Goal: Information Seeking & Learning: Learn about a topic

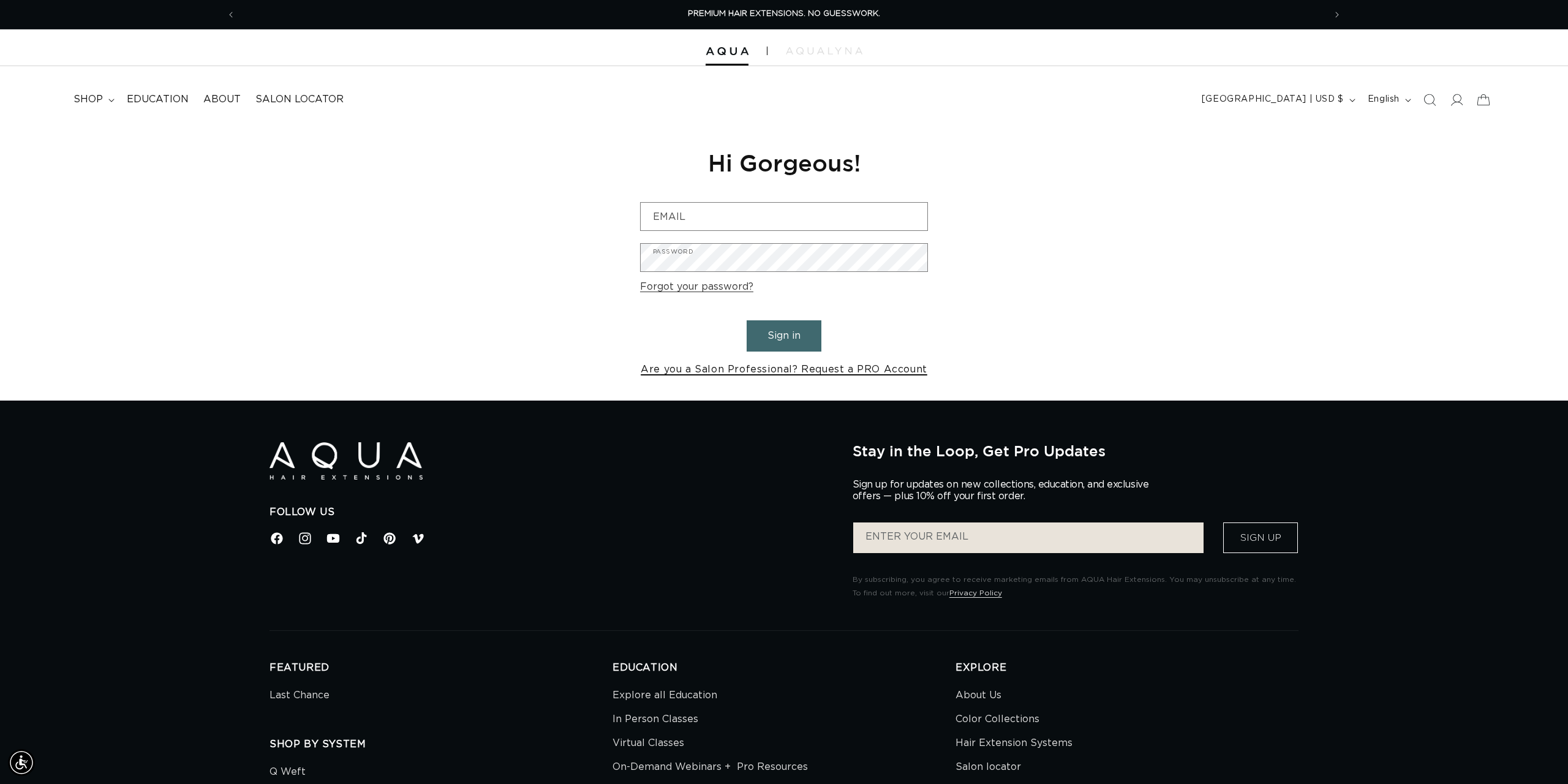
click at [805, 364] on link "Are you a Salon Professional? Request a PRO Account" at bounding box center [784, 369] width 287 height 18
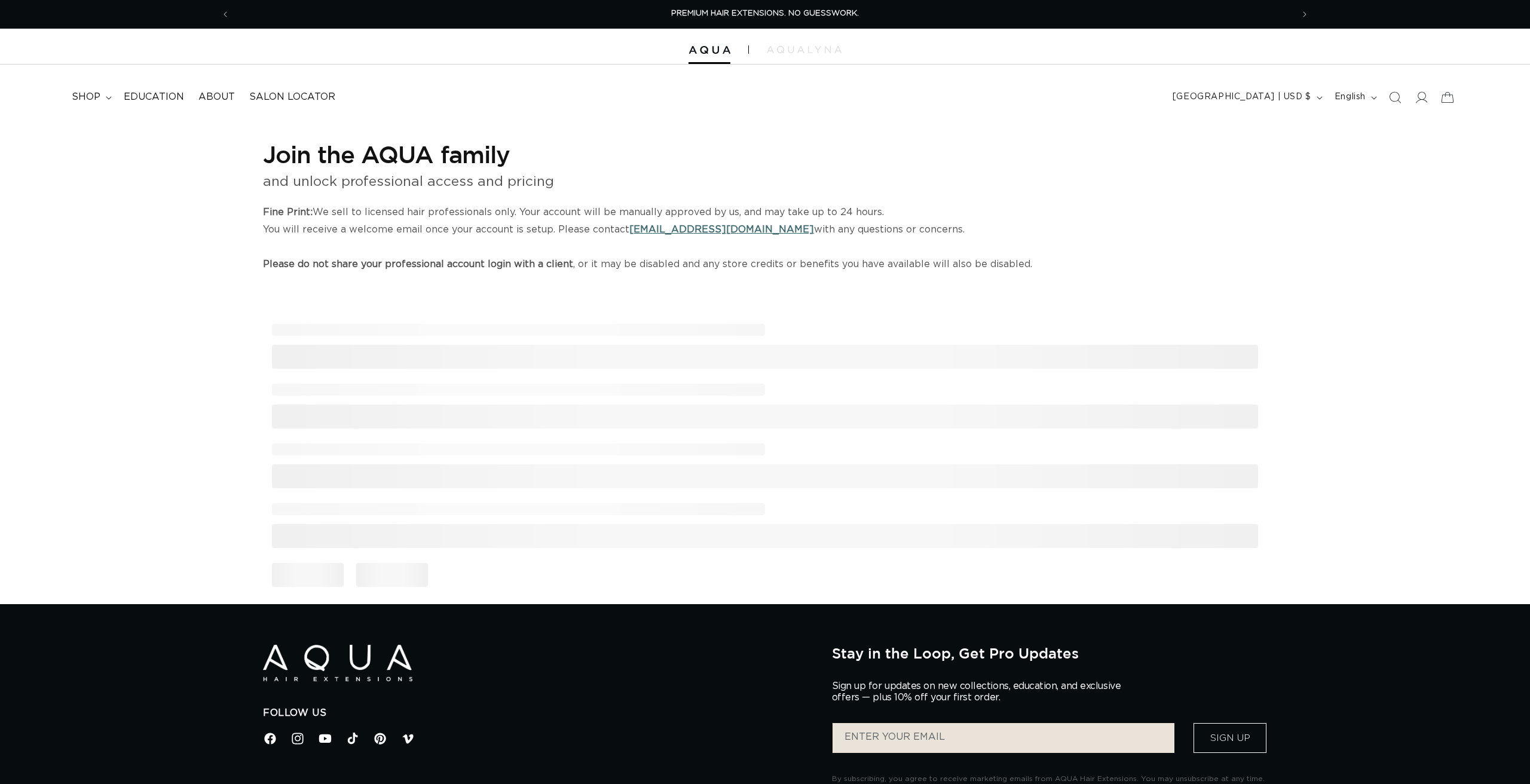
select select "US"
select select "[GEOGRAPHIC_DATA]"
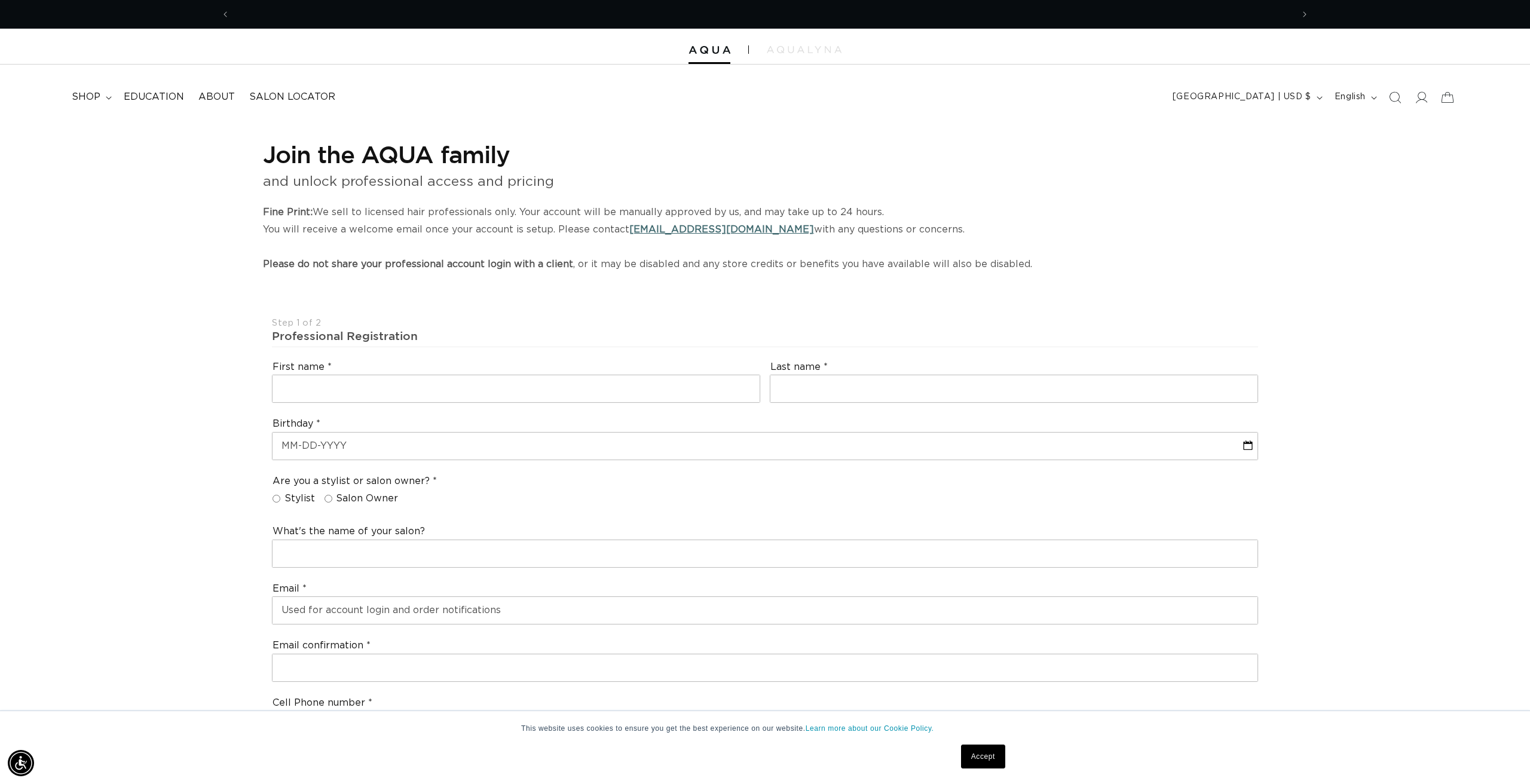
scroll to position [0, 1063]
click at [275, 495] on input "Stylist" at bounding box center [276, 498] width 7 height 7
radio input "true"
click at [287, 389] on input "text" at bounding box center [516, 388] width 487 height 27
type input "Violet"
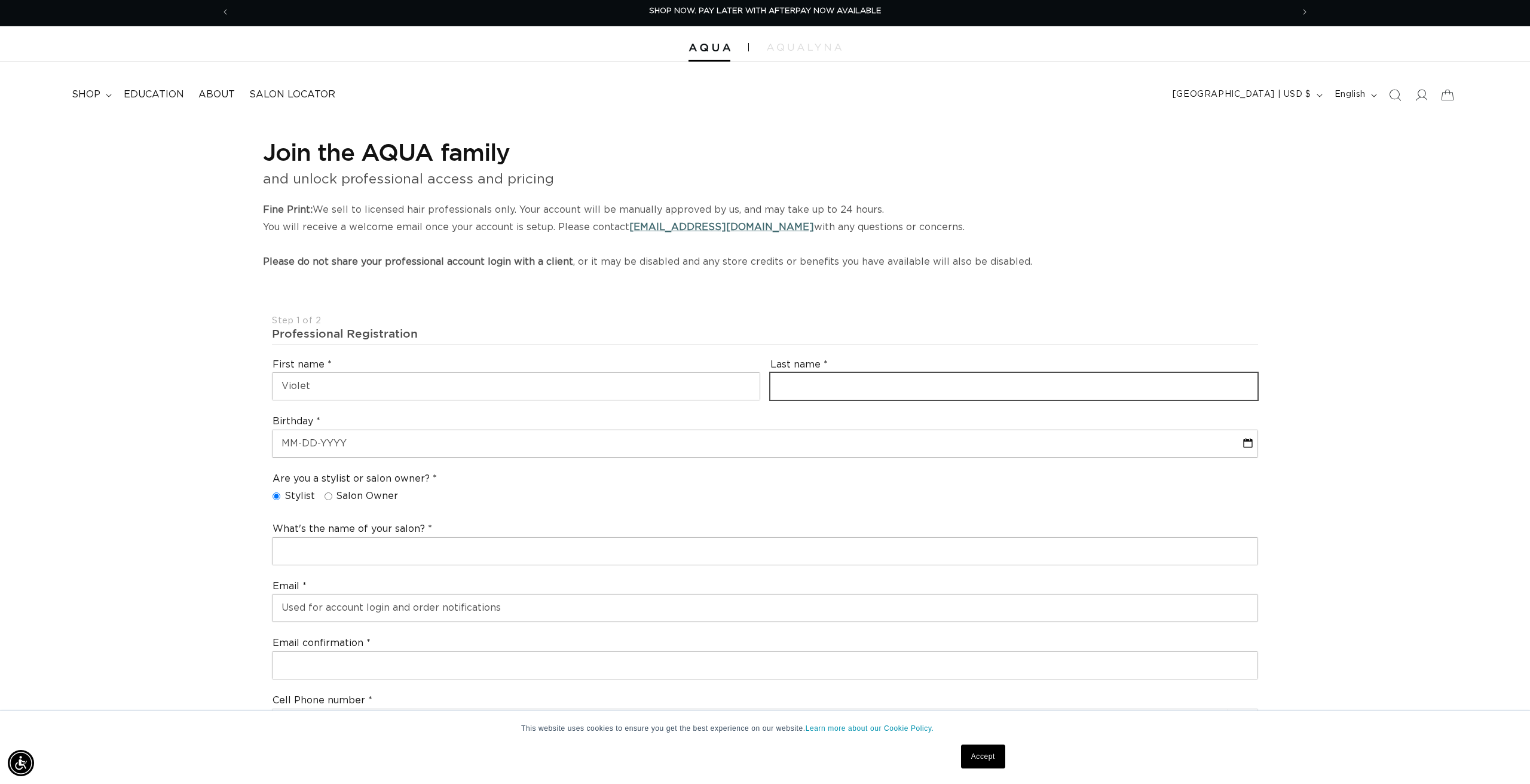
scroll to position [4, 1]
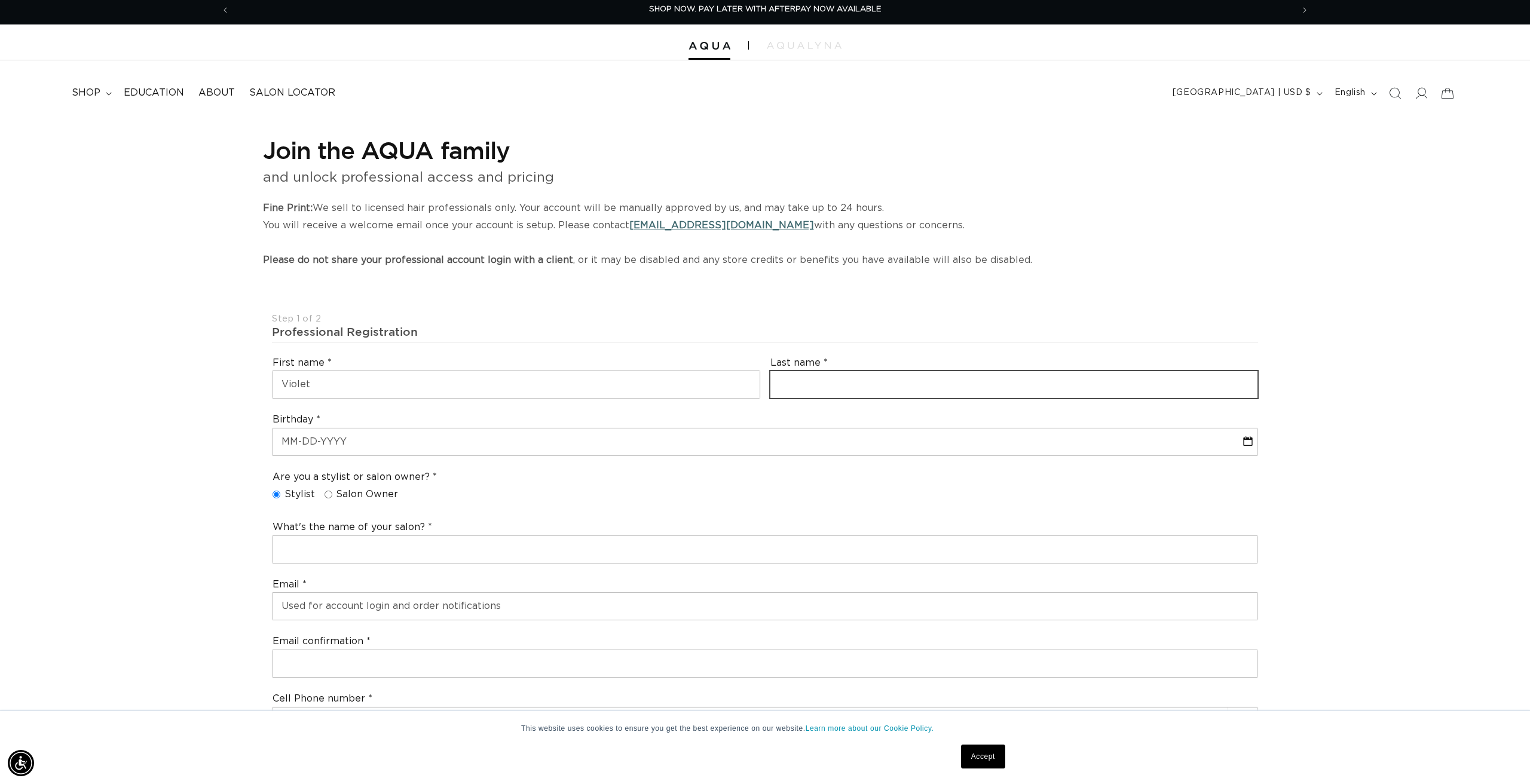
click at [807, 387] on input "text" at bounding box center [1013, 384] width 487 height 27
type input "Miles"
click at [350, 436] on input "text" at bounding box center [765, 442] width 986 height 27
select select "8"
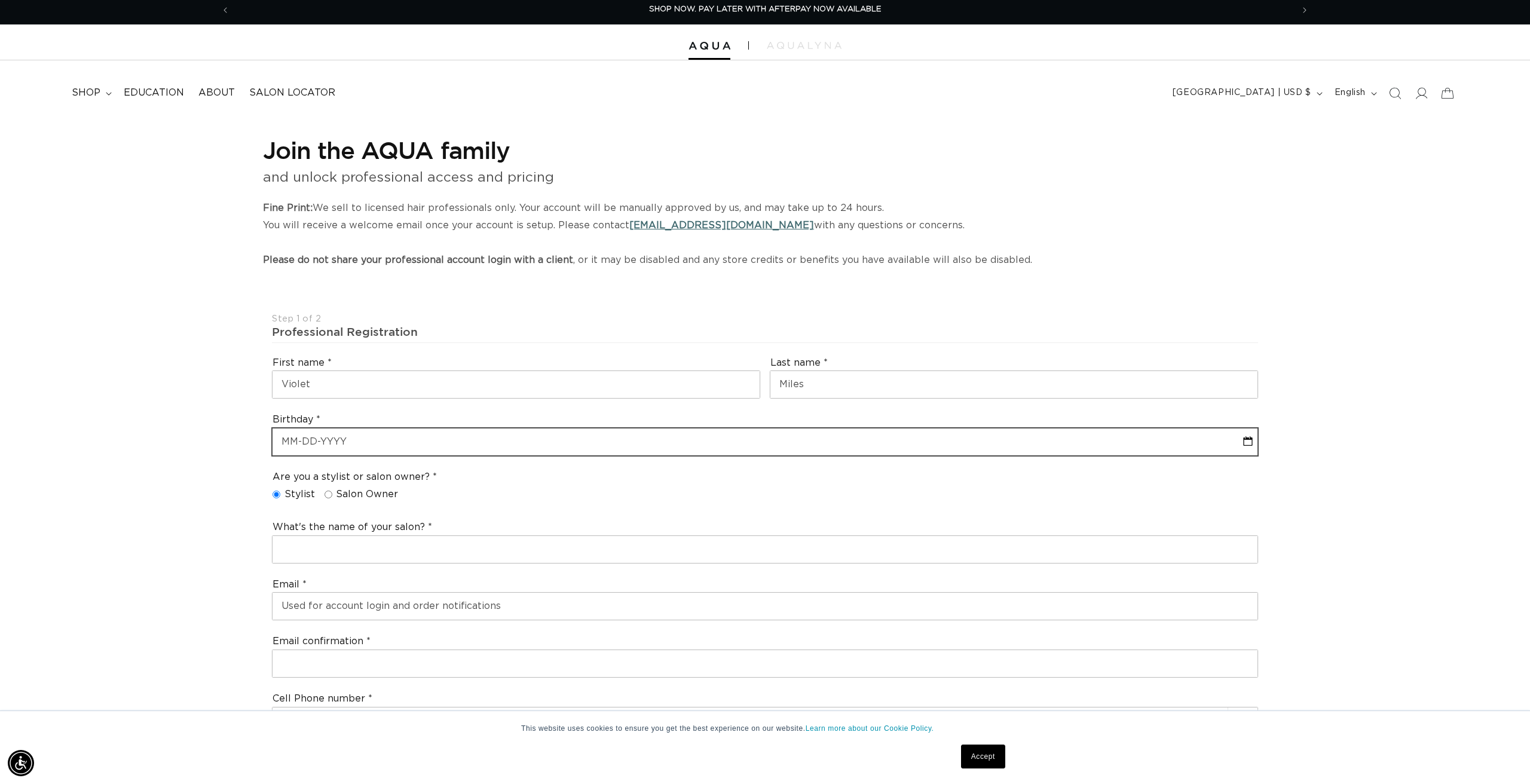
select select "2025"
type input "0"
select select "8"
select select "2025"
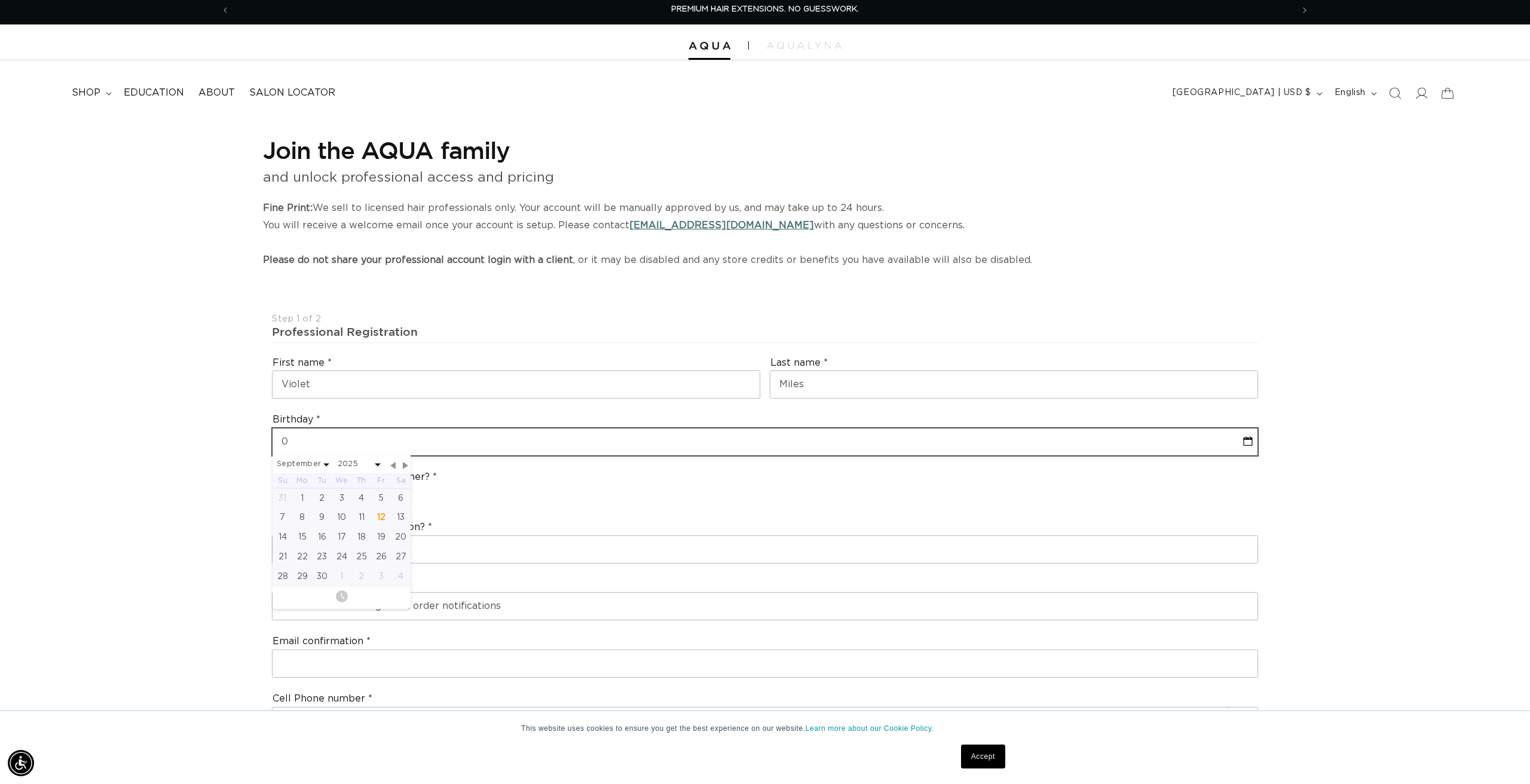
type input "09"
select select "8"
select select "2025"
type input "09-0"
select select "8"
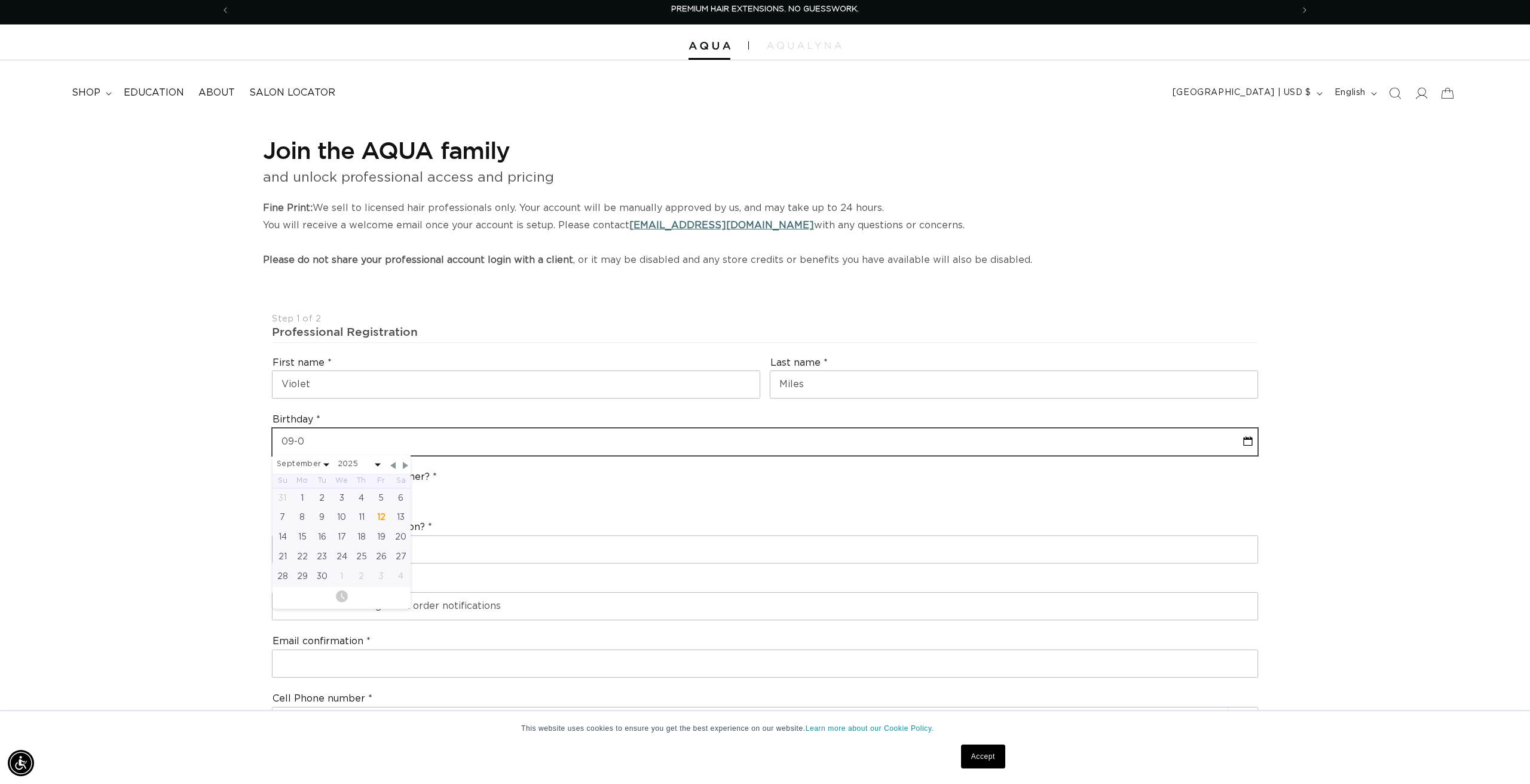
select select "2025"
type input "09-01"
select select "8"
select select "2025"
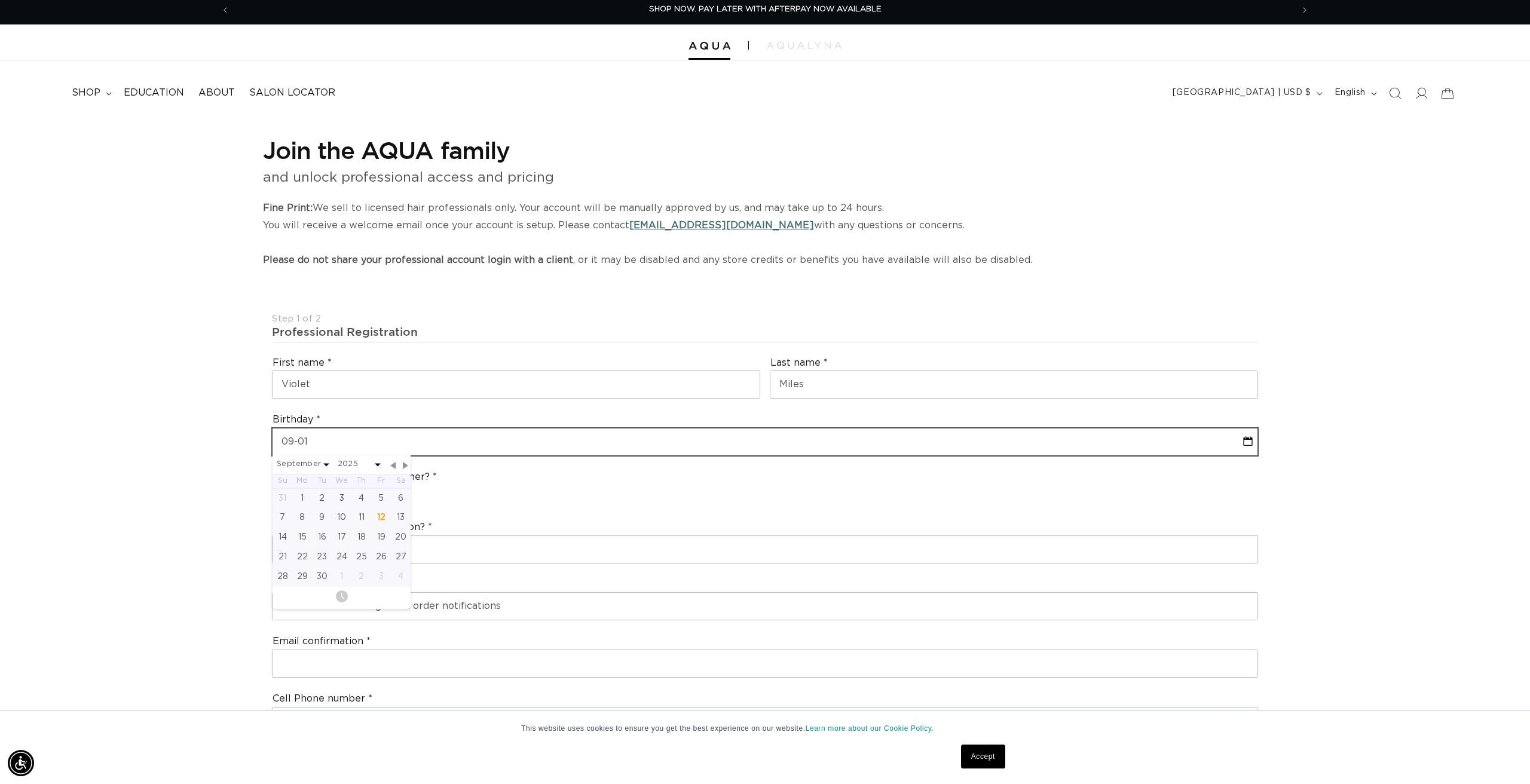
type input "09-01-1"
select select "8"
select select "2025"
type input "09-01-19"
select select "8"
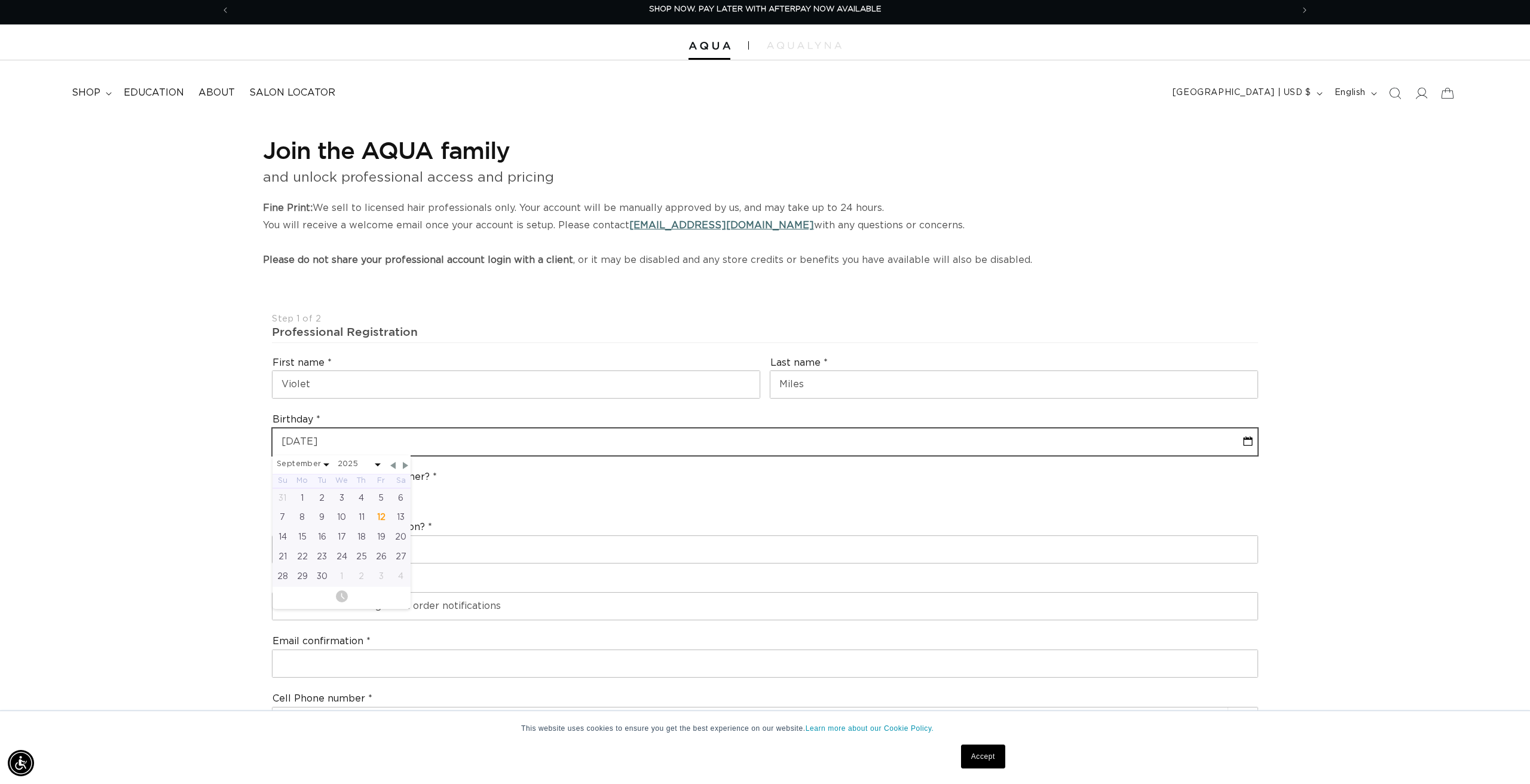
select select "2025"
type input "09-01-195"
select select "8"
select select "2025"
type input "09-01-1955"
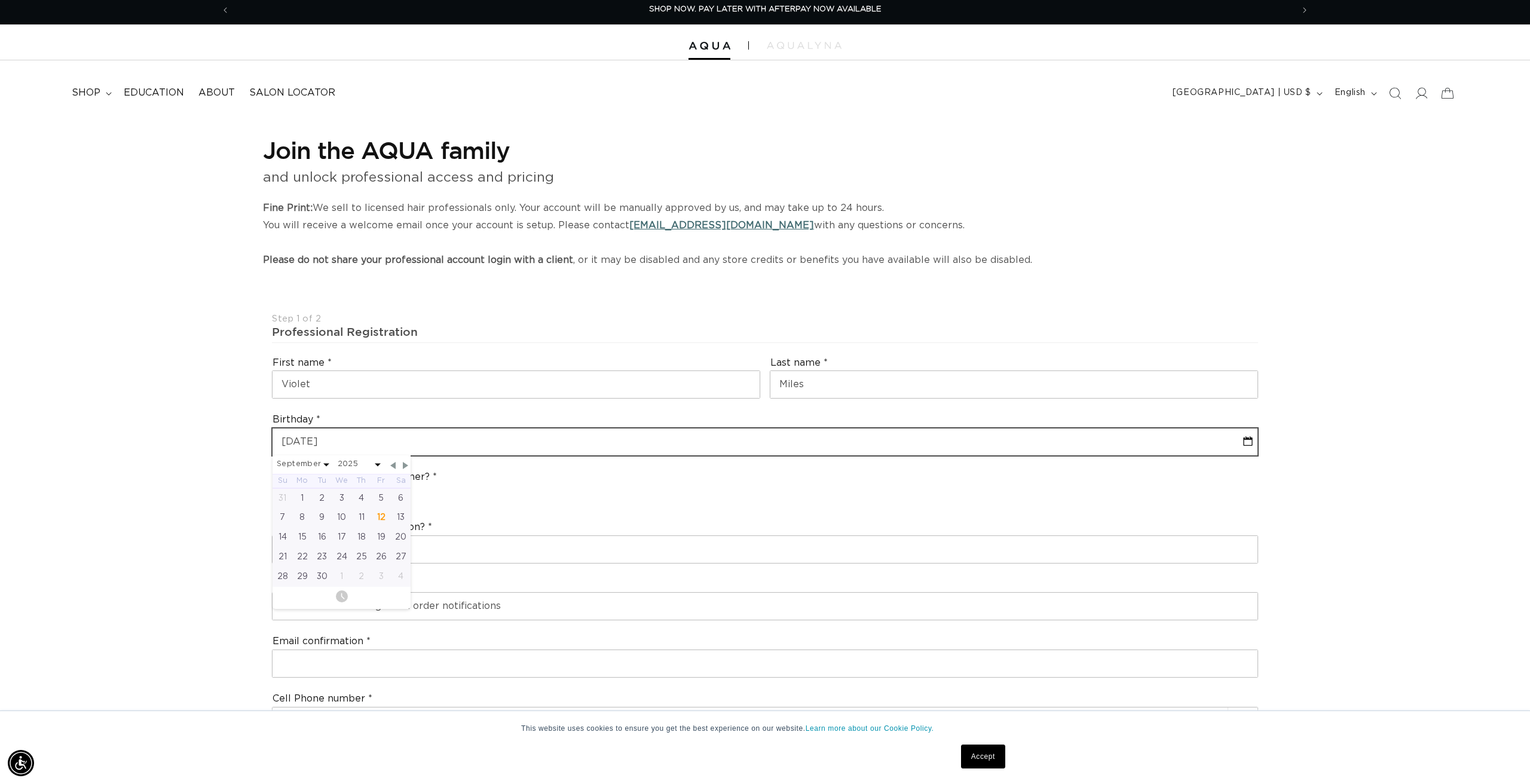
select select "8"
select select "1955"
type input "09-01-1955"
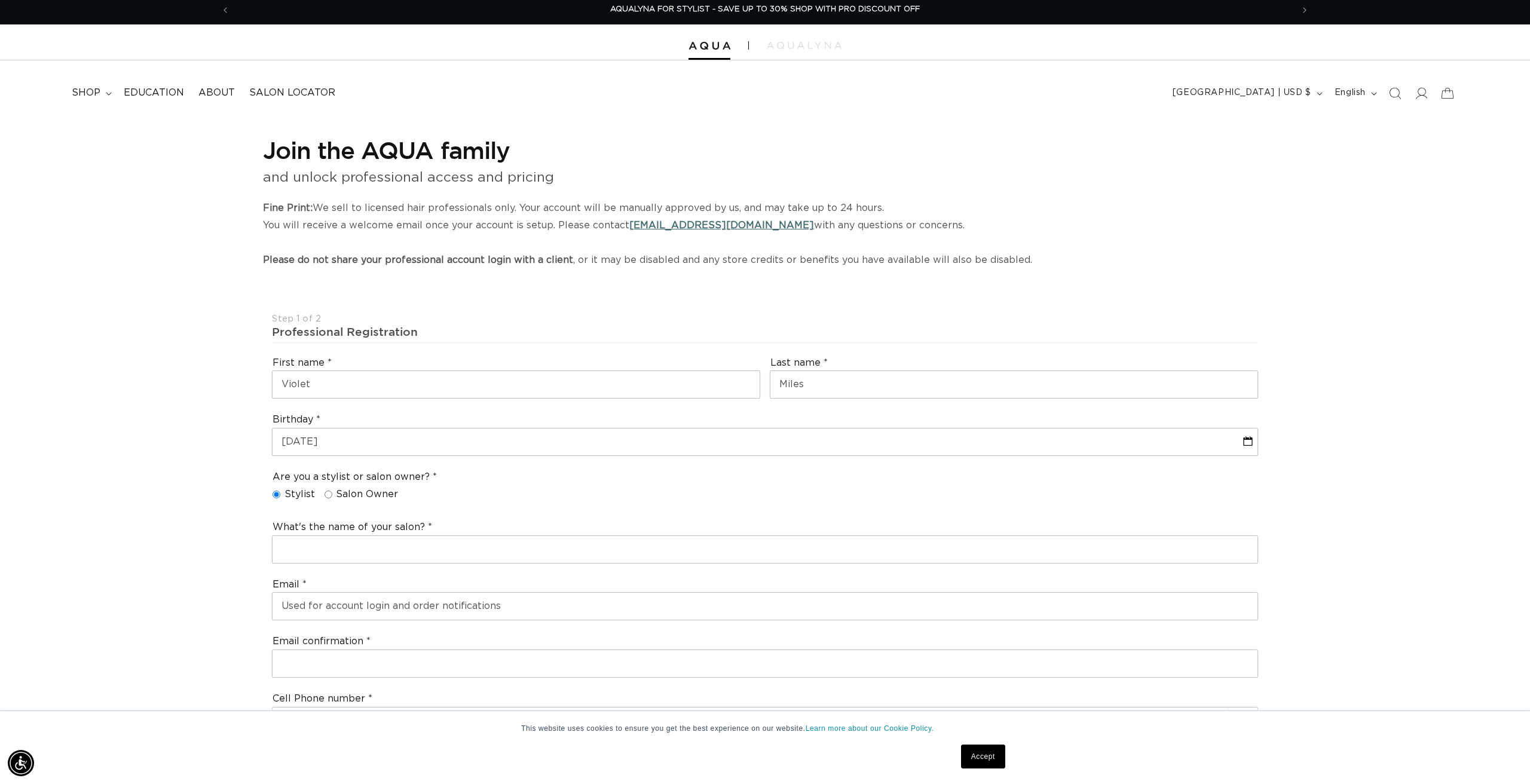
click at [513, 484] on div "Are you a stylist or salon owner? Stylist Salon Owner" at bounding box center [765, 488] width 996 height 45
click at [295, 543] on input "text" at bounding box center [765, 549] width 986 height 27
type input "home salon Miles"
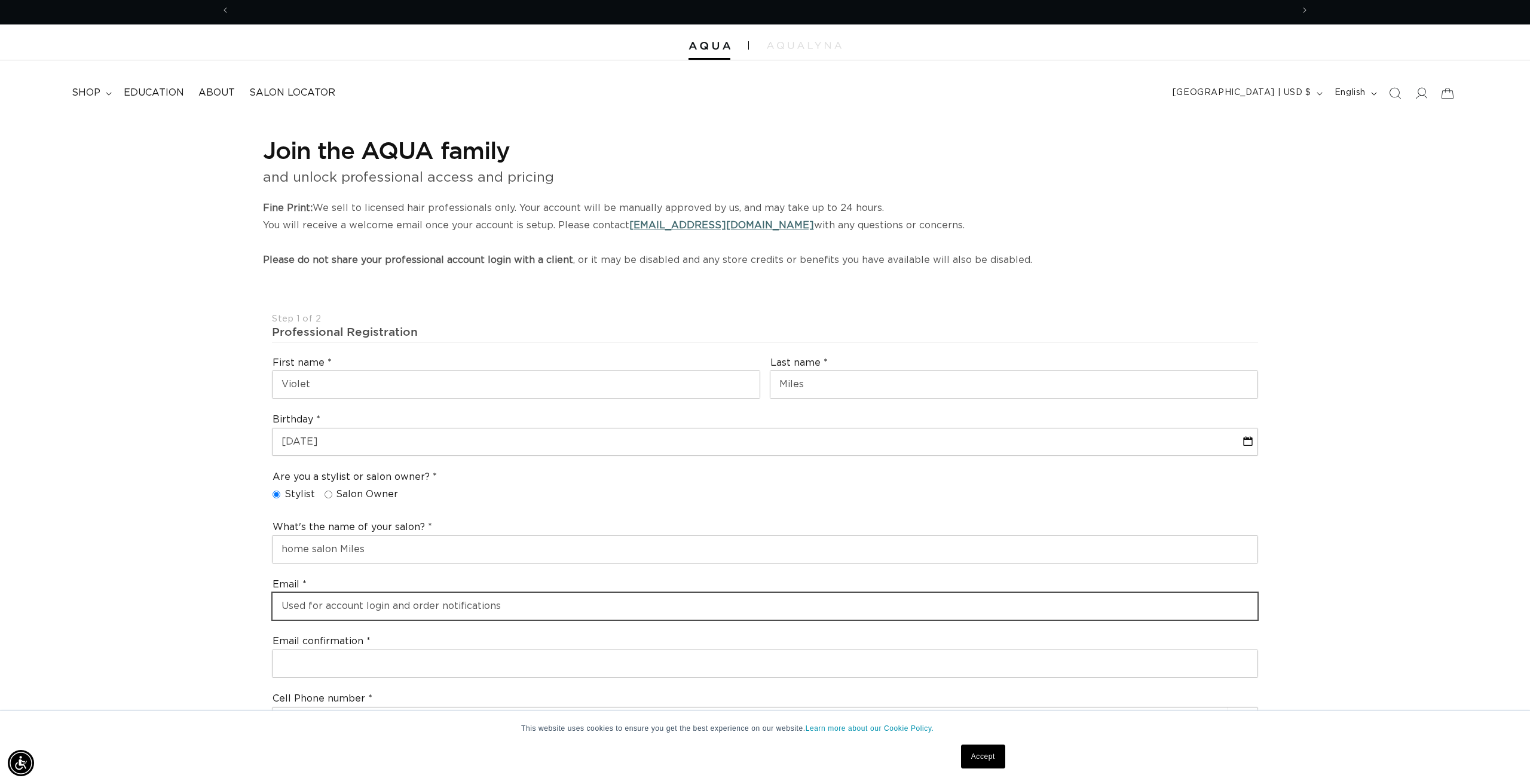
click at [527, 599] on input "email" at bounding box center [765, 606] width 986 height 27
click at [524, 601] on input "email" at bounding box center [765, 606] width 986 height 27
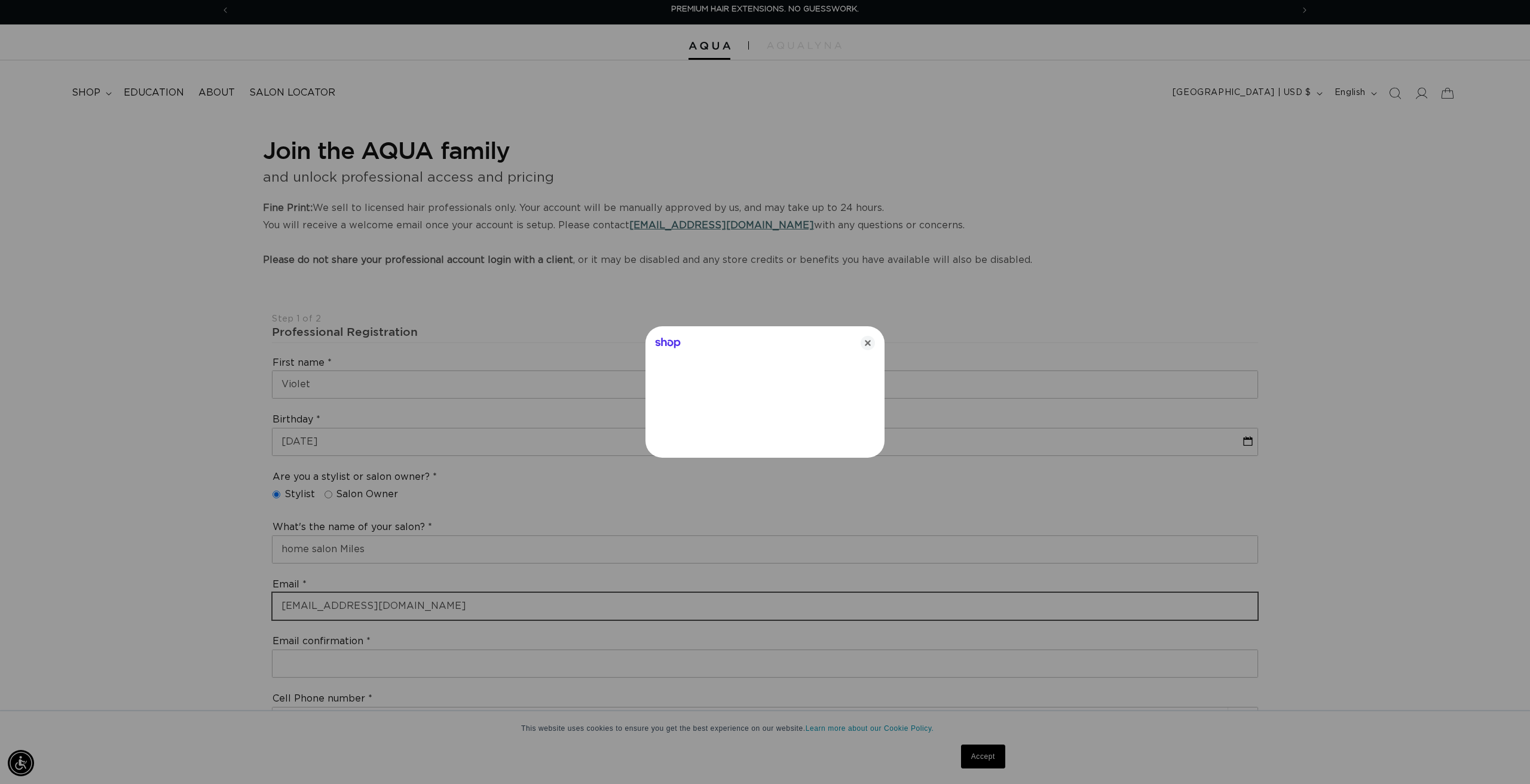
type input "vimiles@comcast.net"
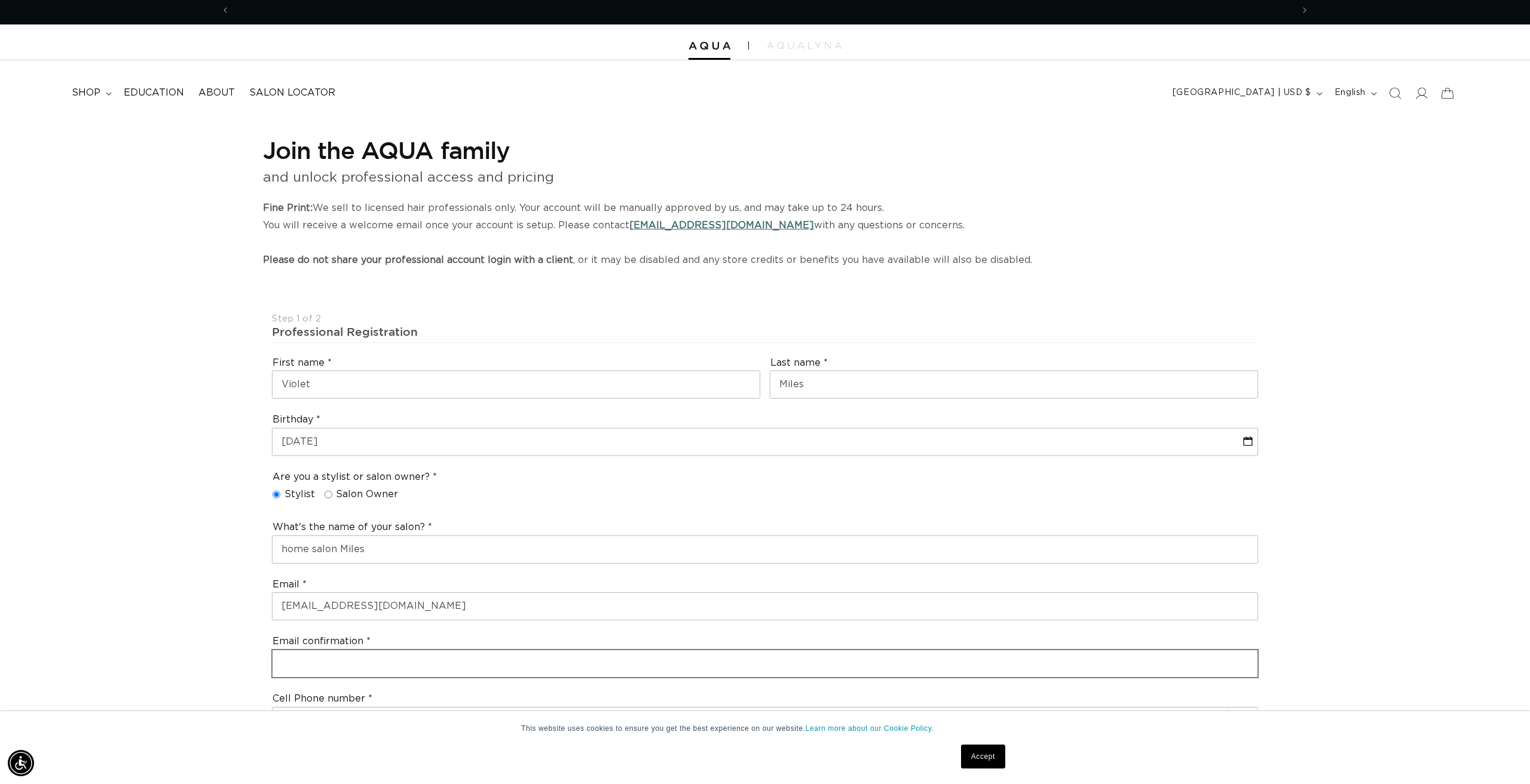
scroll to position [0, 1063]
click at [292, 656] on input "email" at bounding box center [765, 663] width 986 height 27
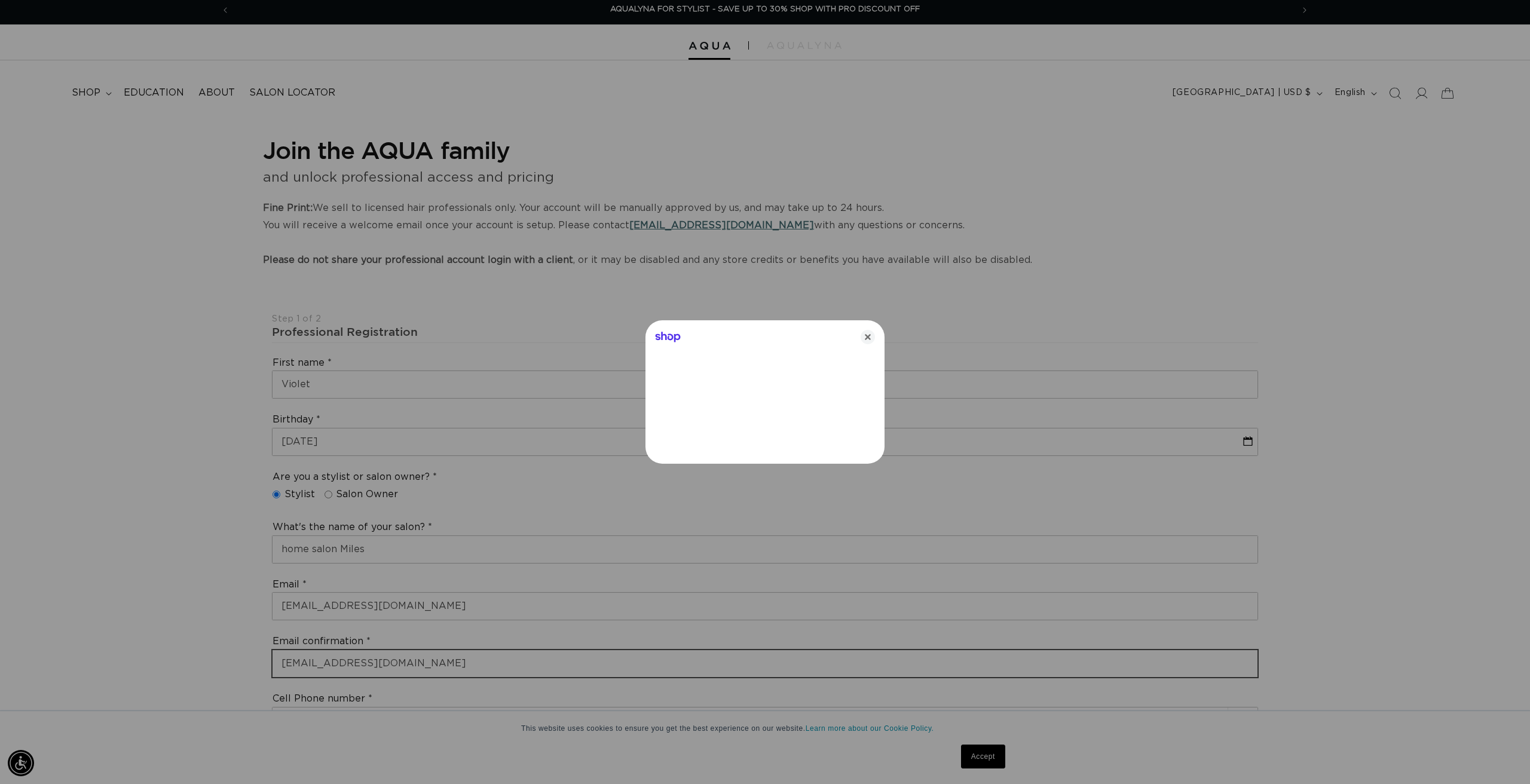
type input "vimiles@comcast.net"
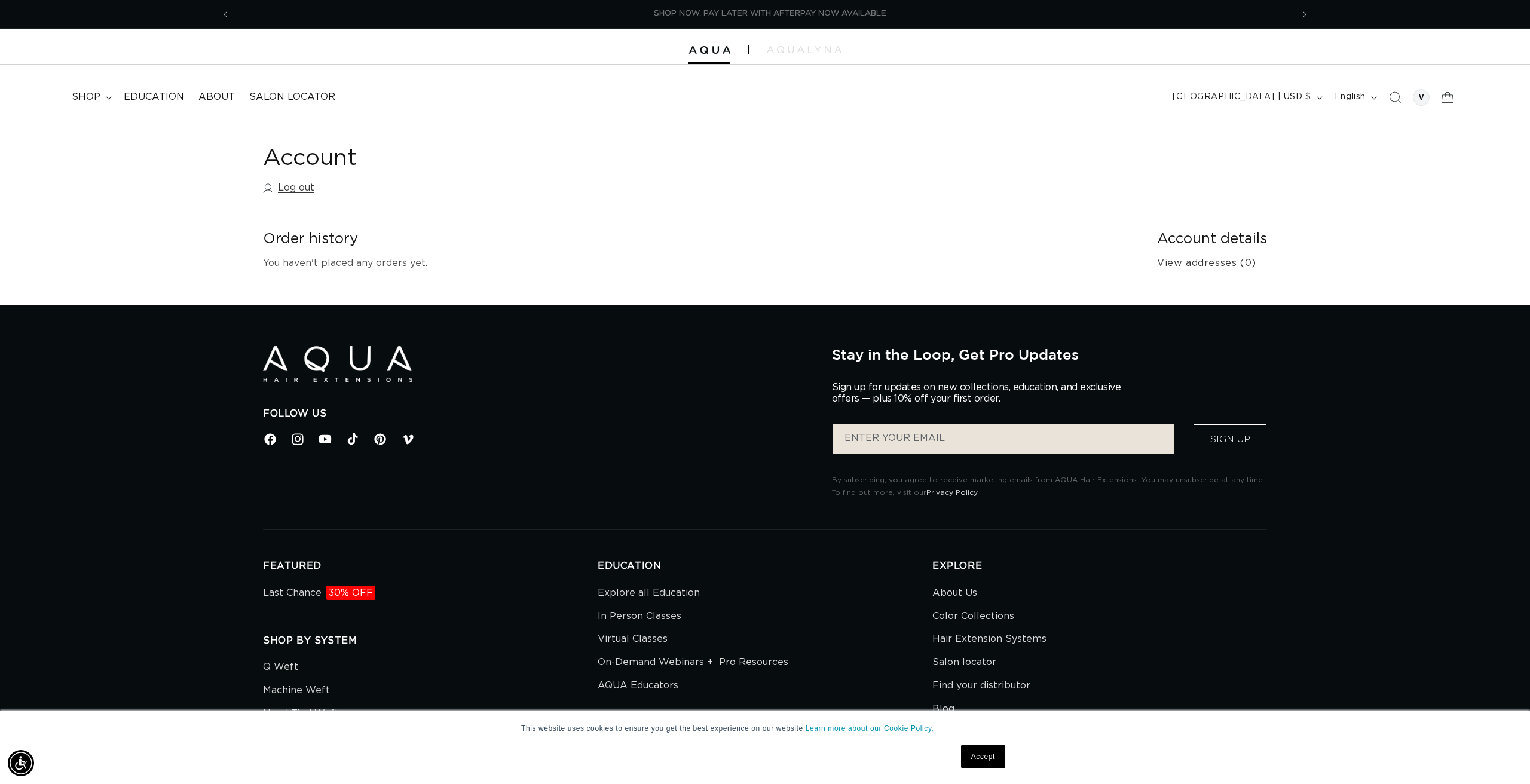
scroll to position [0, 2126]
click at [87, 94] on span "shop" at bounding box center [85, 97] width 29 height 12
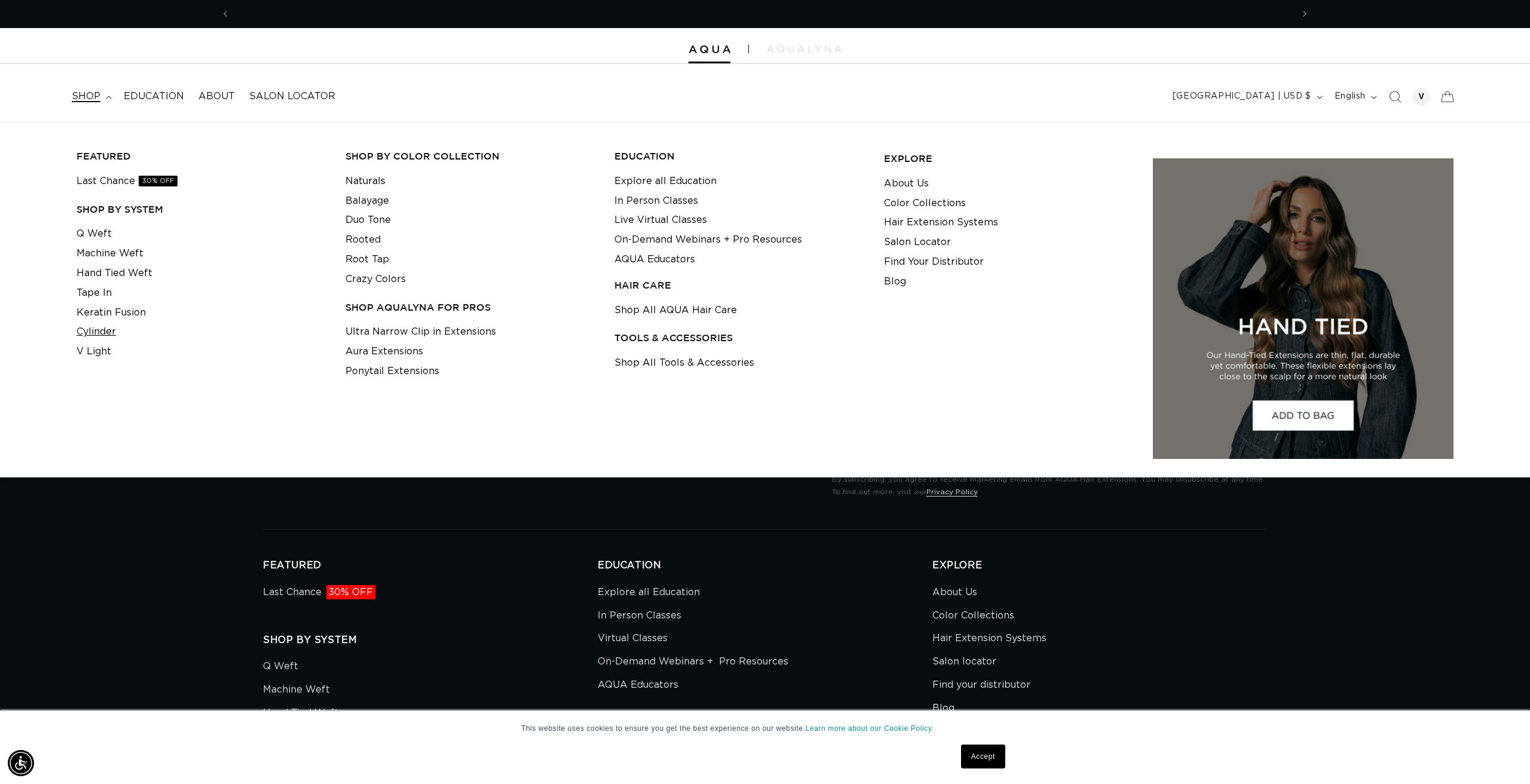
scroll to position [0, 1063]
click at [98, 322] on link "Cylinder" at bounding box center [96, 332] width 39 height 20
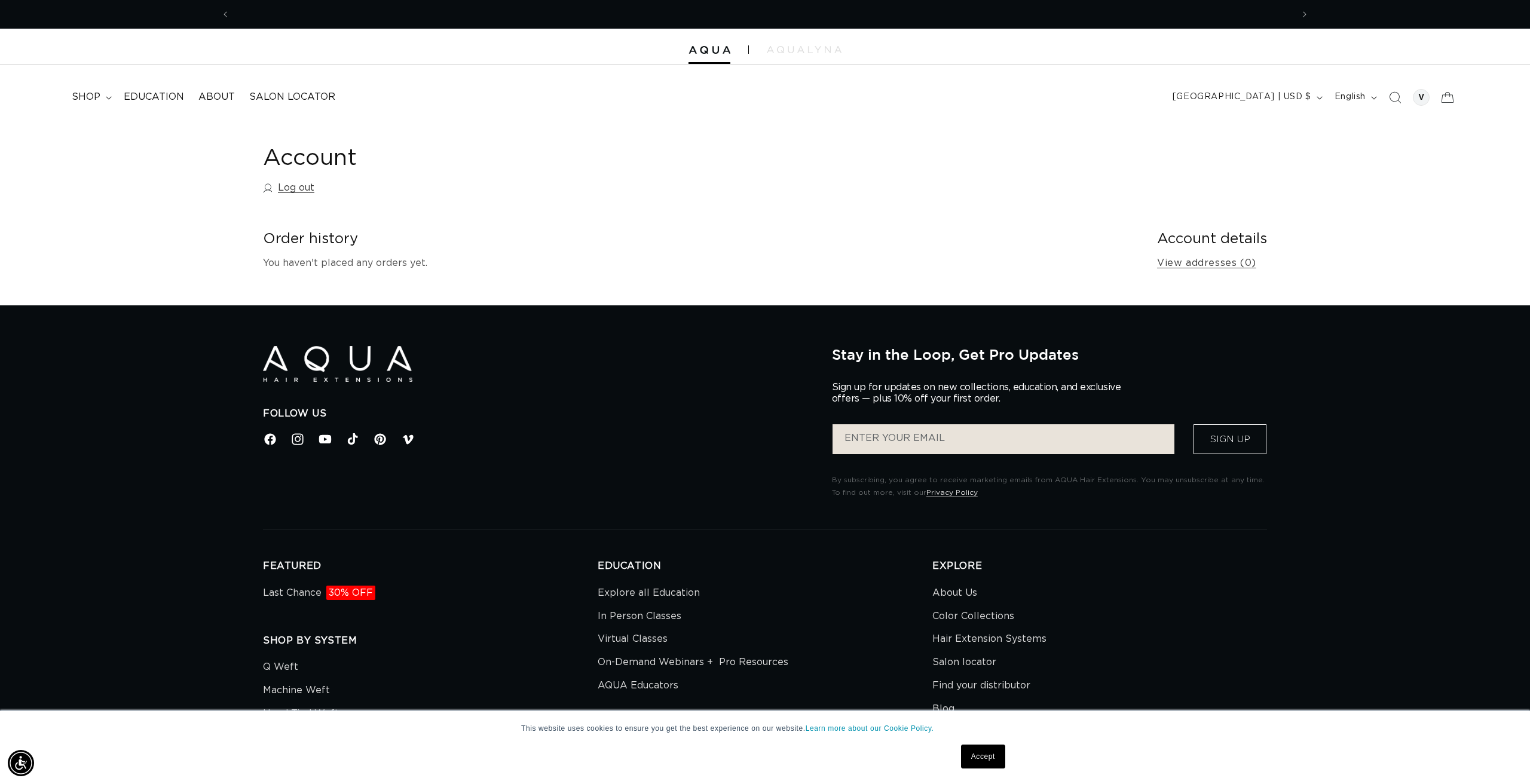
scroll to position [0, 2126]
click at [89, 92] on span "shop" at bounding box center [85, 97] width 29 height 12
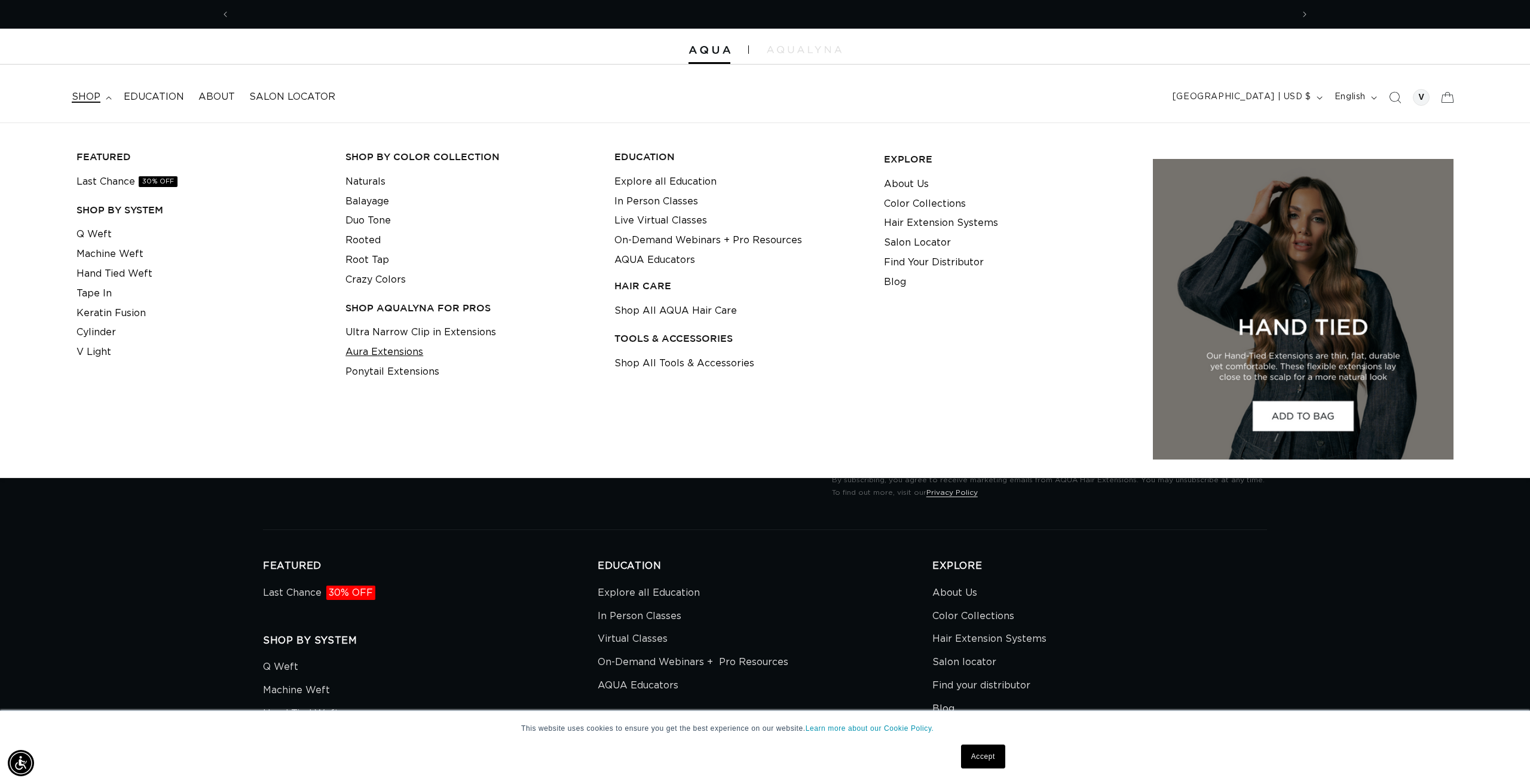
scroll to position [0, 1063]
click at [386, 344] on link "Aura Extensions" at bounding box center [384, 352] width 78 height 20
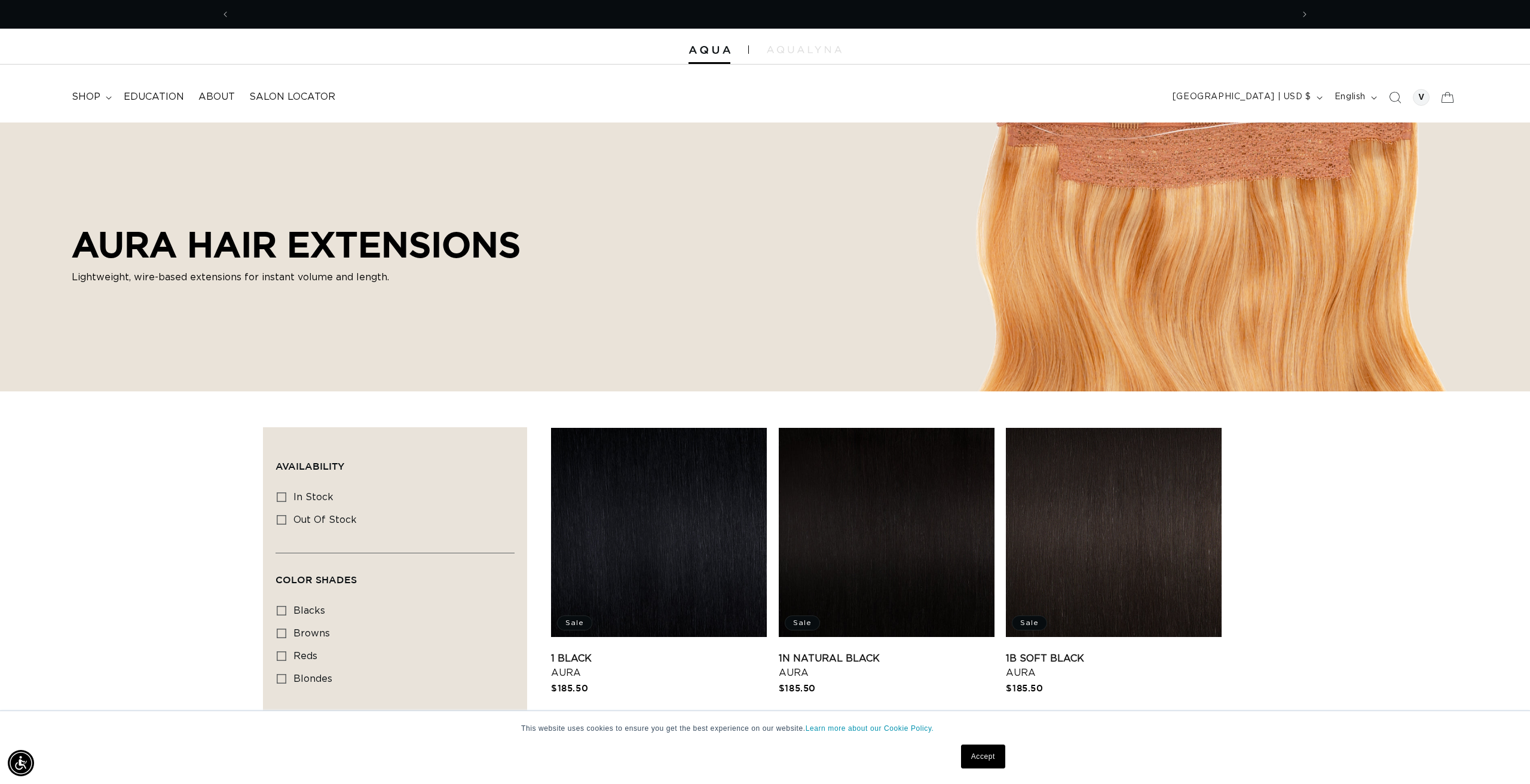
scroll to position [0, 2126]
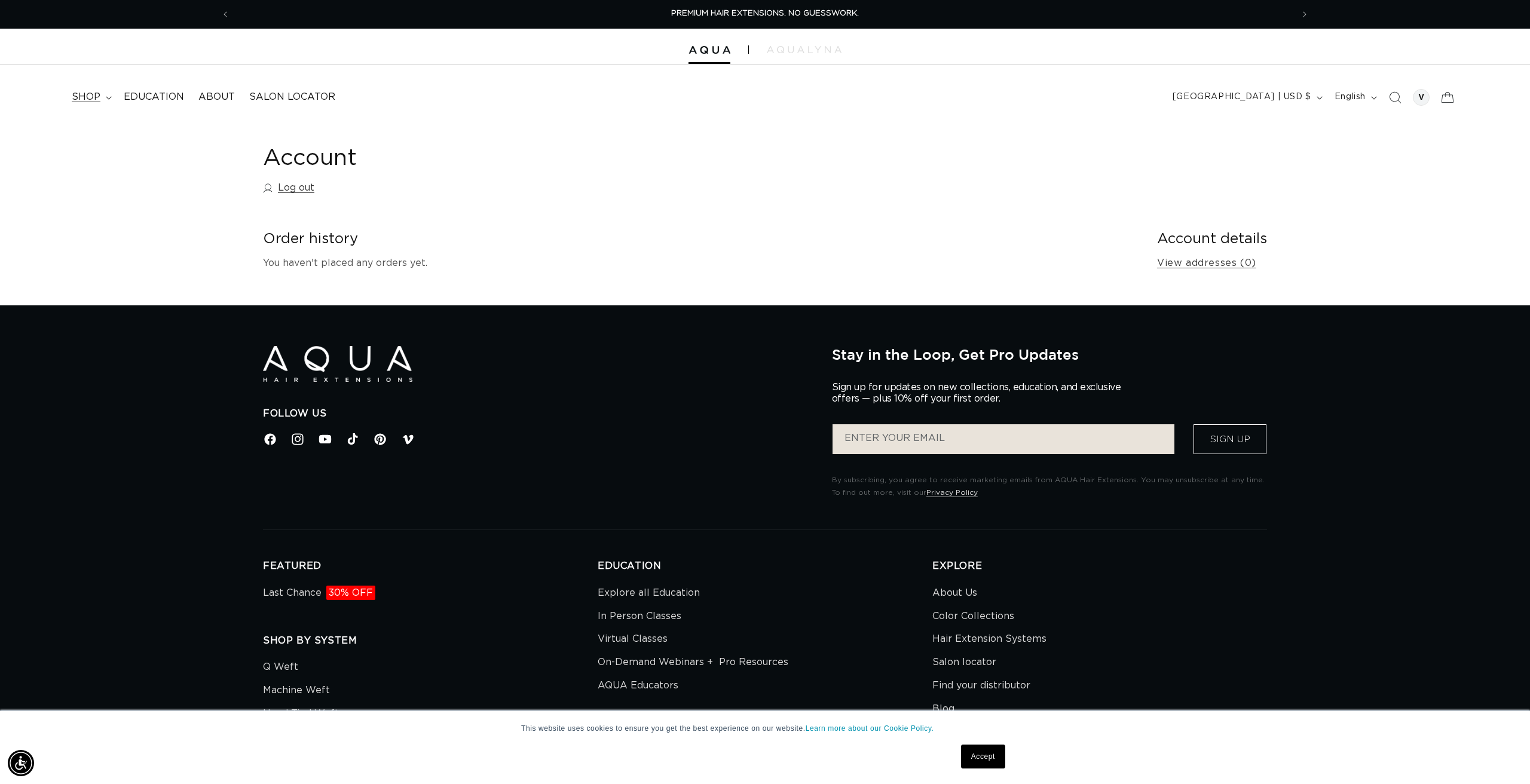
click at [85, 93] on span "shop" at bounding box center [85, 97] width 29 height 12
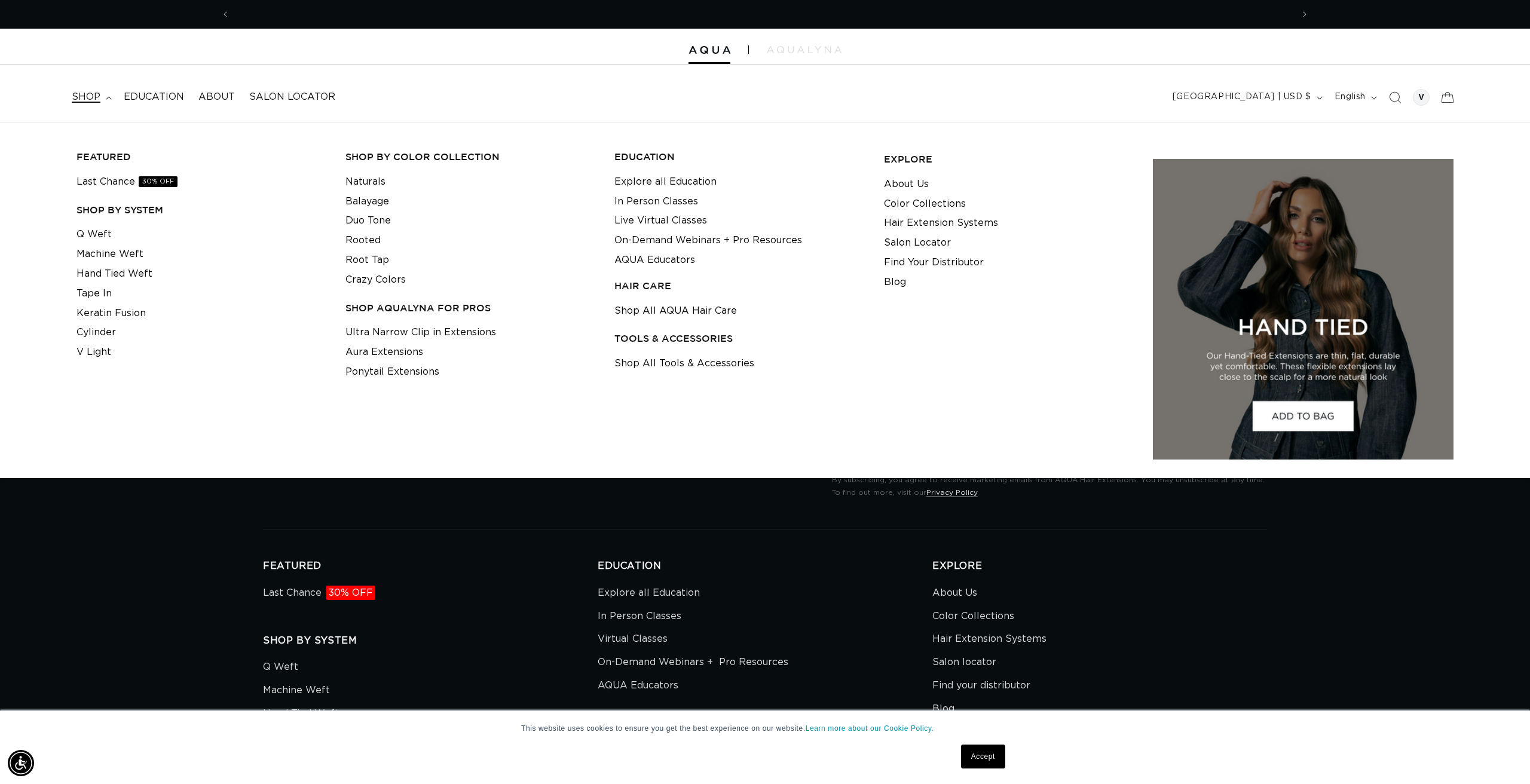
scroll to position [0, 1063]
click at [98, 323] on link "Cylinder" at bounding box center [96, 332] width 39 height 20
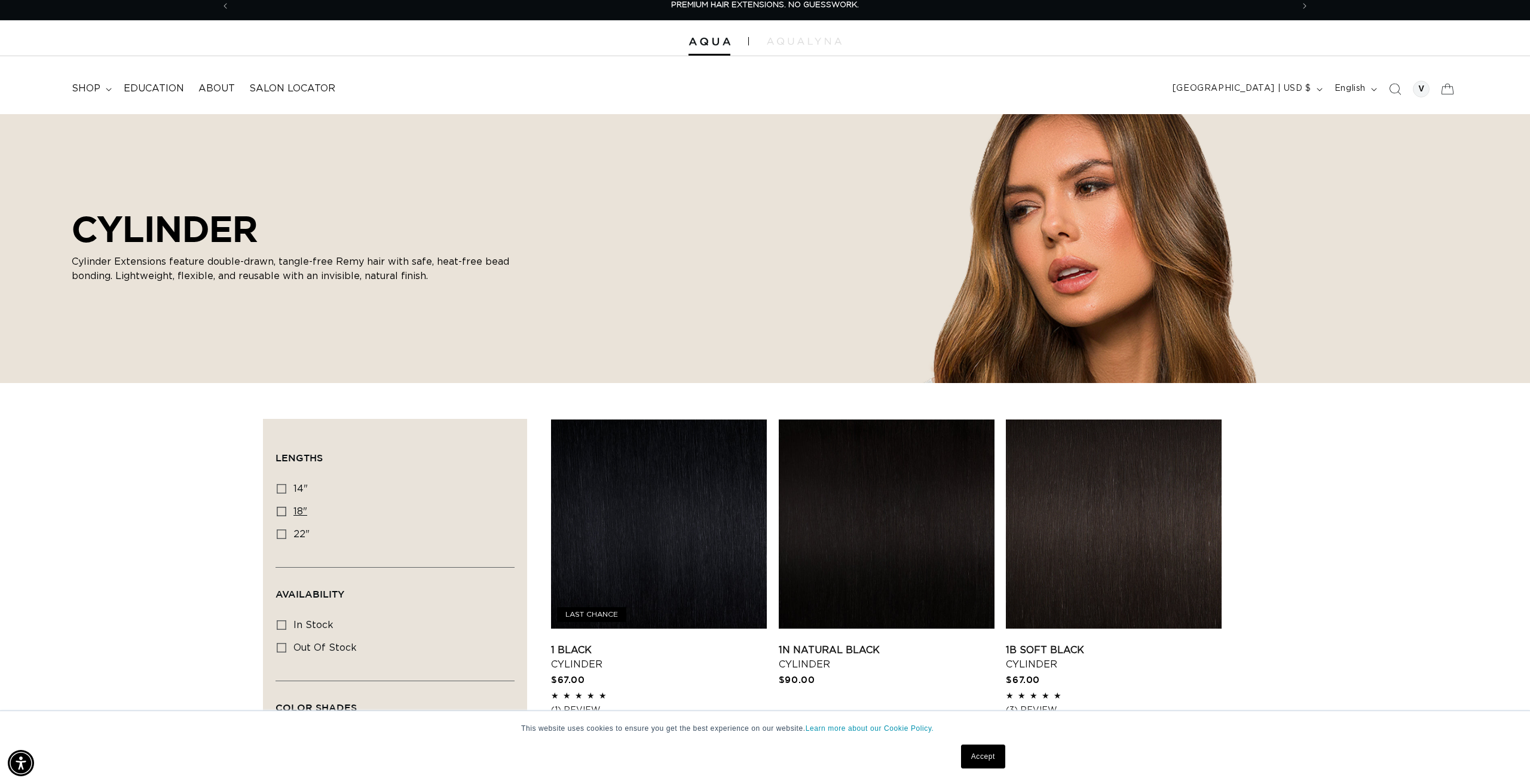
scroll to position [8, 0]
click at [282, 488] on icon at bounding box center [282, 489] width 10 height 10
click at [282, 488] on input "14" 14" (20 products)" at bounding box center [282, 489] width 10 height 10
checkbox input "true"
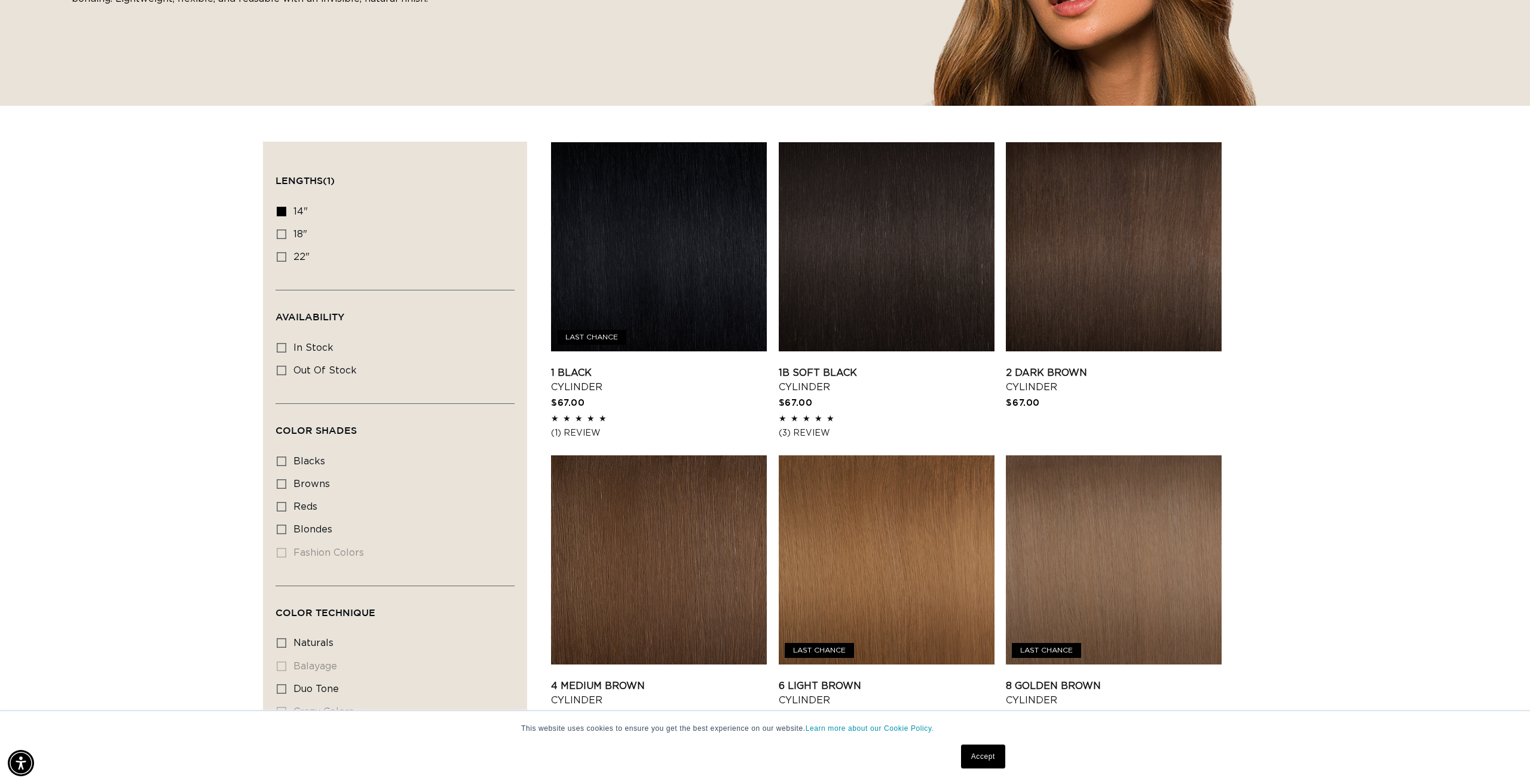
scroll to position [0, 2126]
click at [283, 528] on icon at bounding box center [282, 530] width 10 height 10
click at [283, 528] on input "blondes blondes (11 products)" at bounding box center [282, 530] width 10 height 10
checkbox input "true"
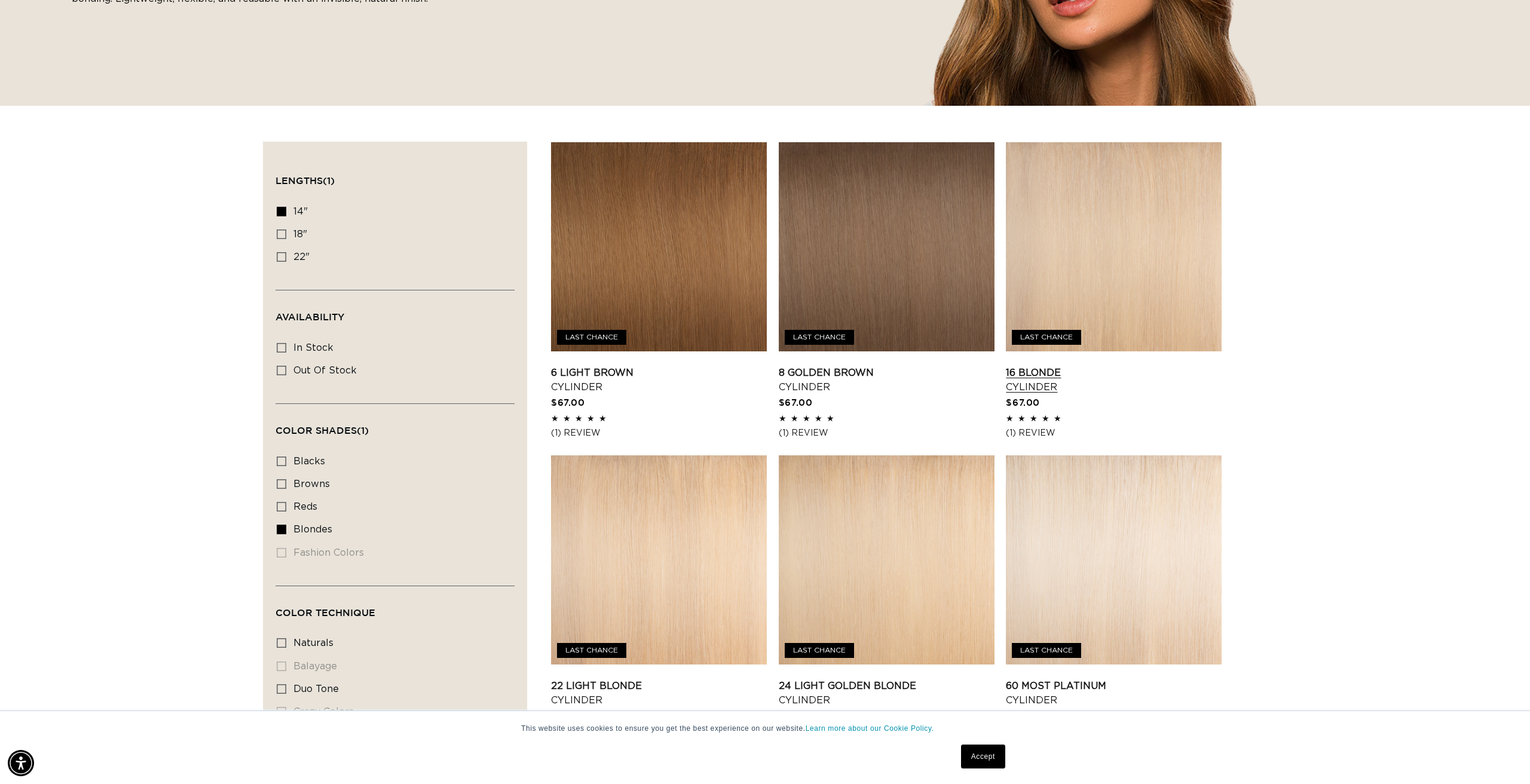
scroll to position [0, 1063]
click at [1122, 365] on link "16 Blonde Cylinder" at bounding box center [1114, 379] width 216 height 29
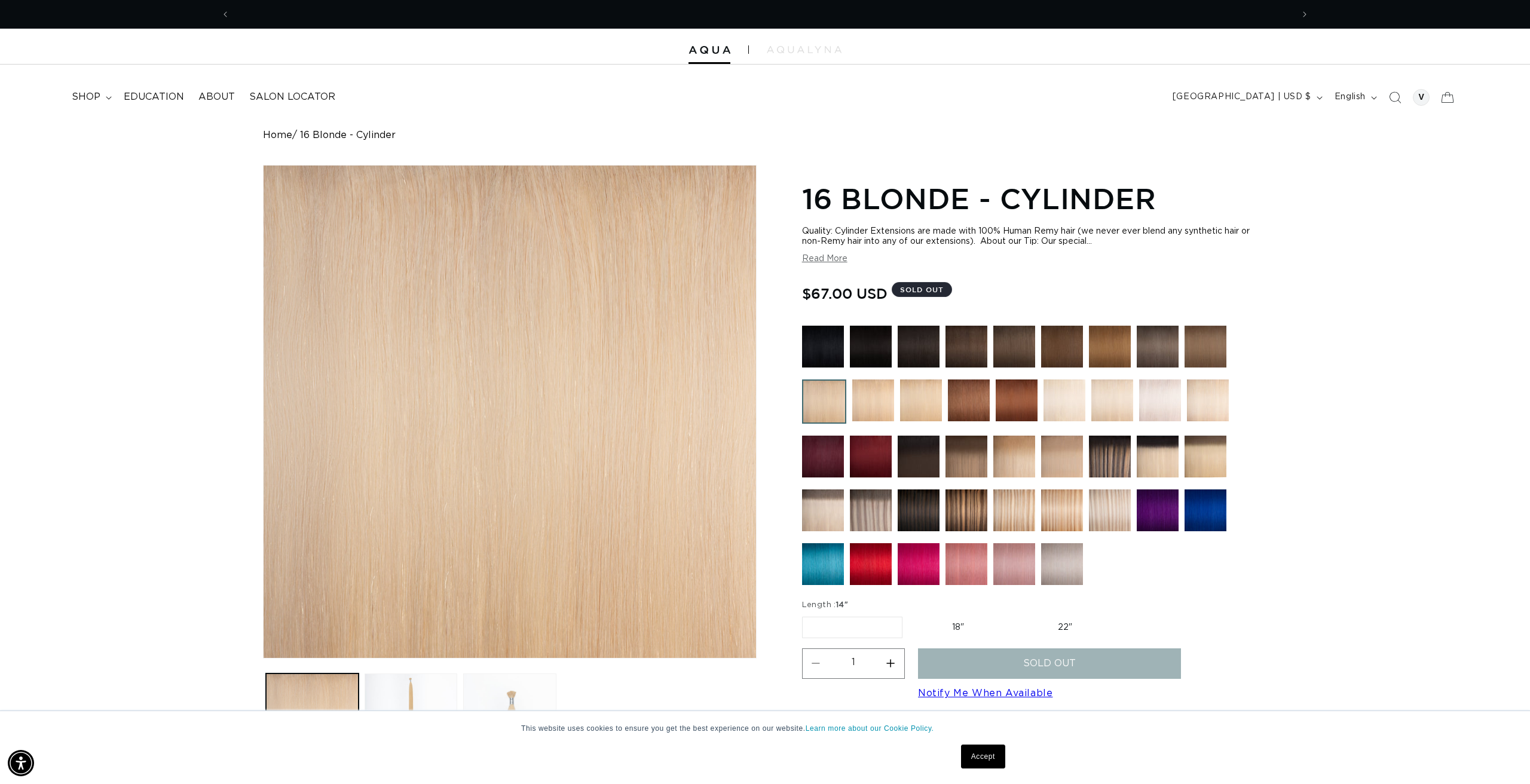
scroll to position [0, 2126]
click at [816, 507] on img at bounding box center [823, 510] width 42 height 42
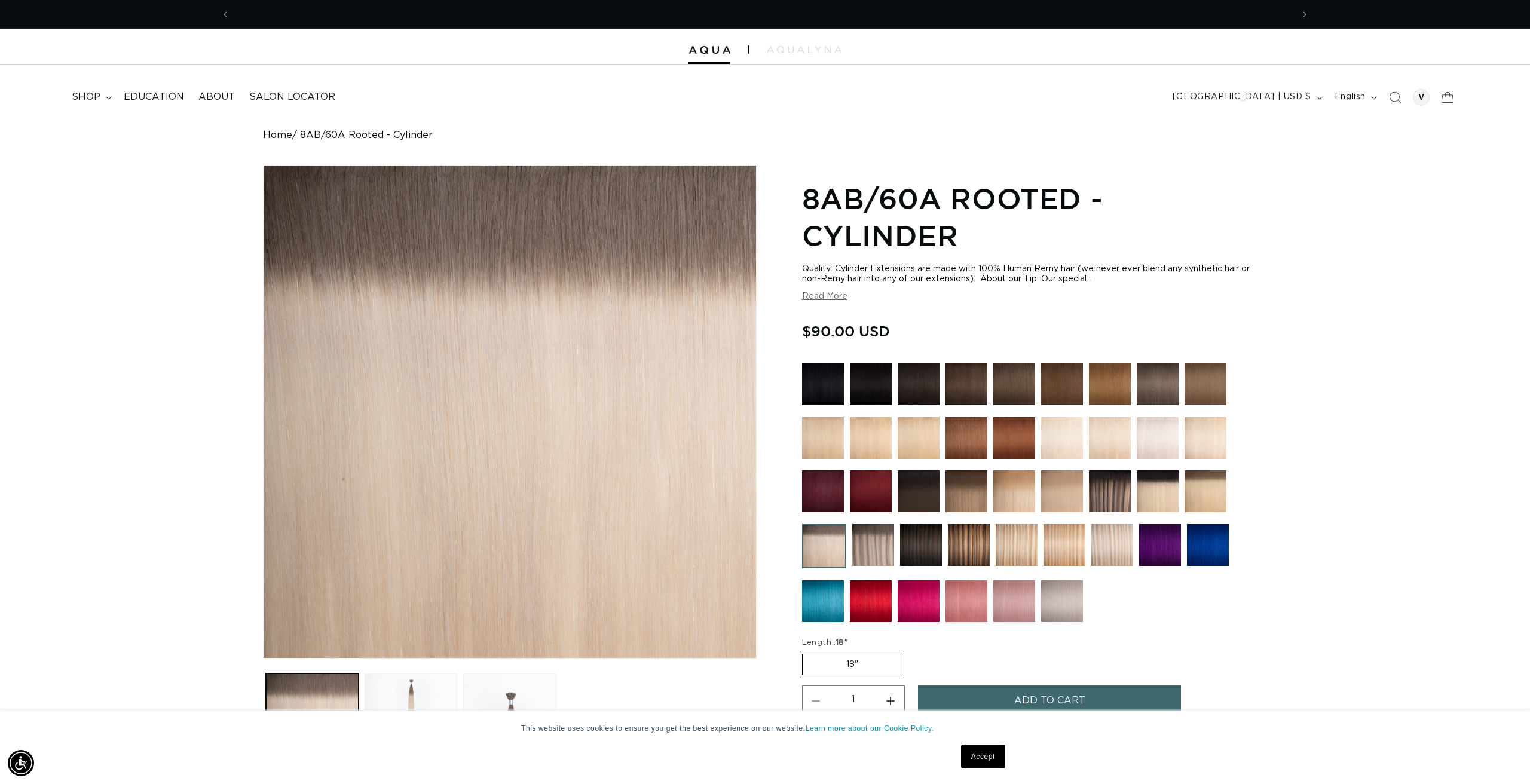
scroll to position [0, 2126]
click at [1060, 495] on img at bounding box center [1062, 491] width 42 height 42
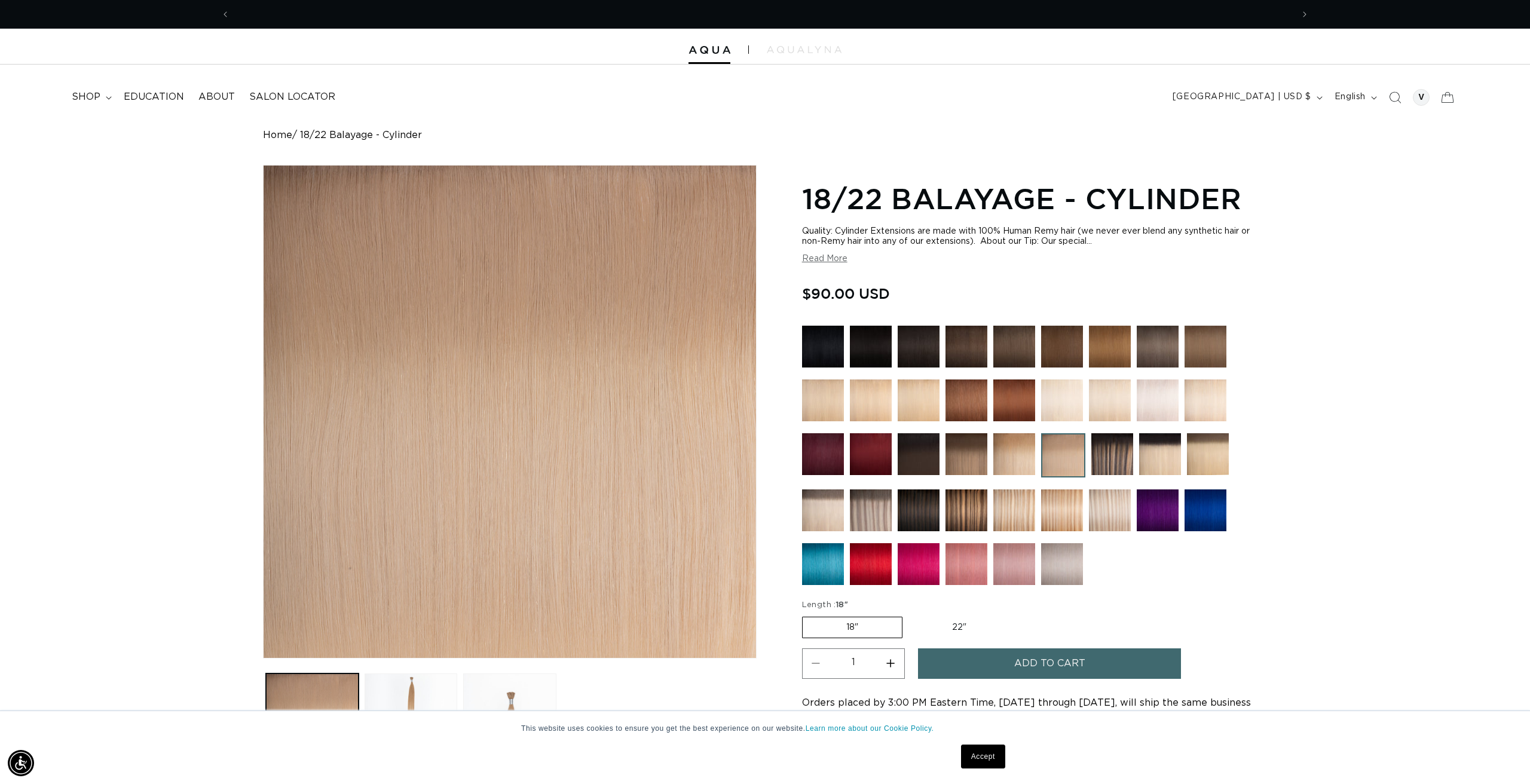
scroll to position [0, 2126]
click at [1206, 398] on img at bounding box center [1206, 400] width 42 height 42
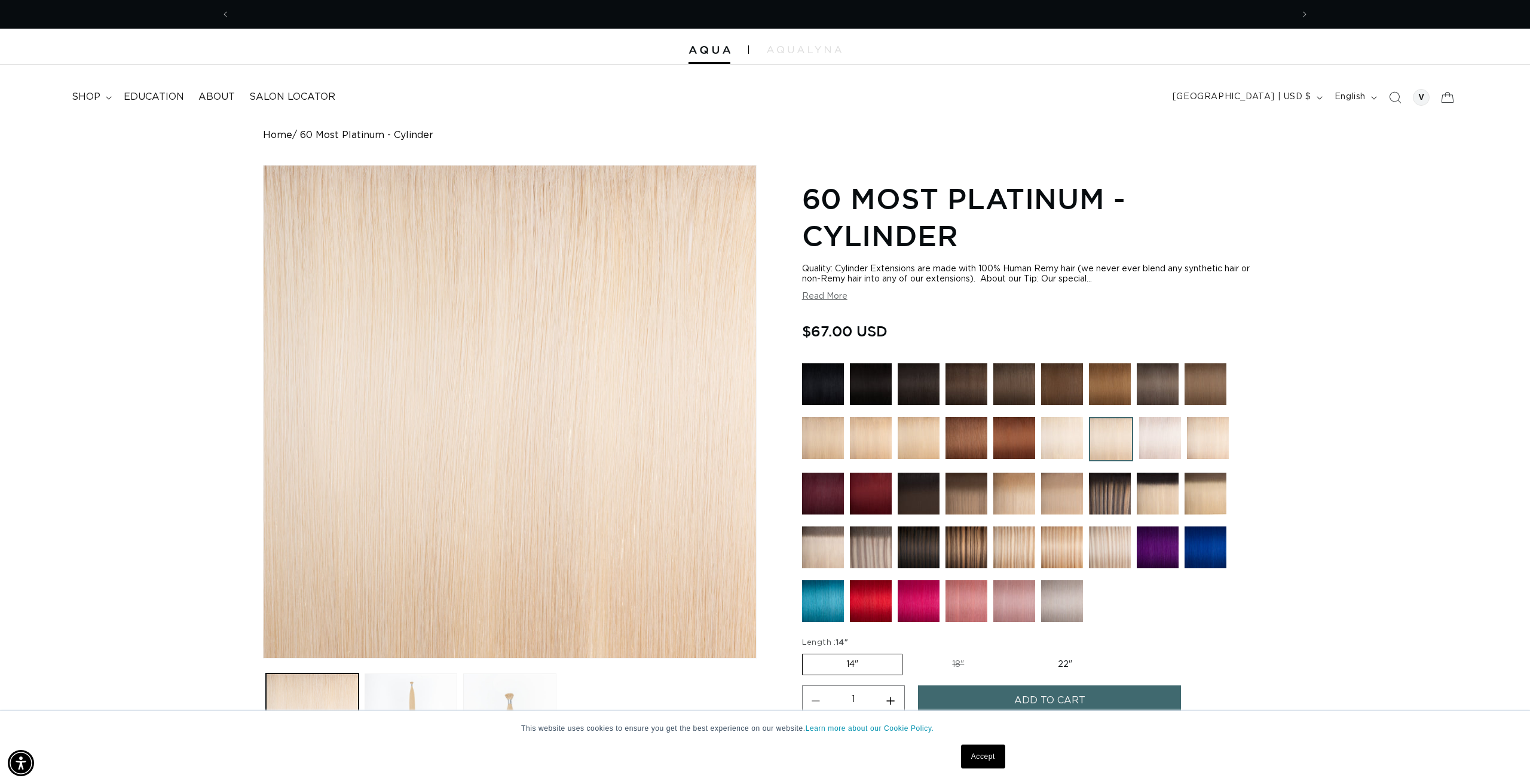
scroll to position [0, 1063]
click at [865, 440] on img at bounding box center [871, 438] width 42 height 42
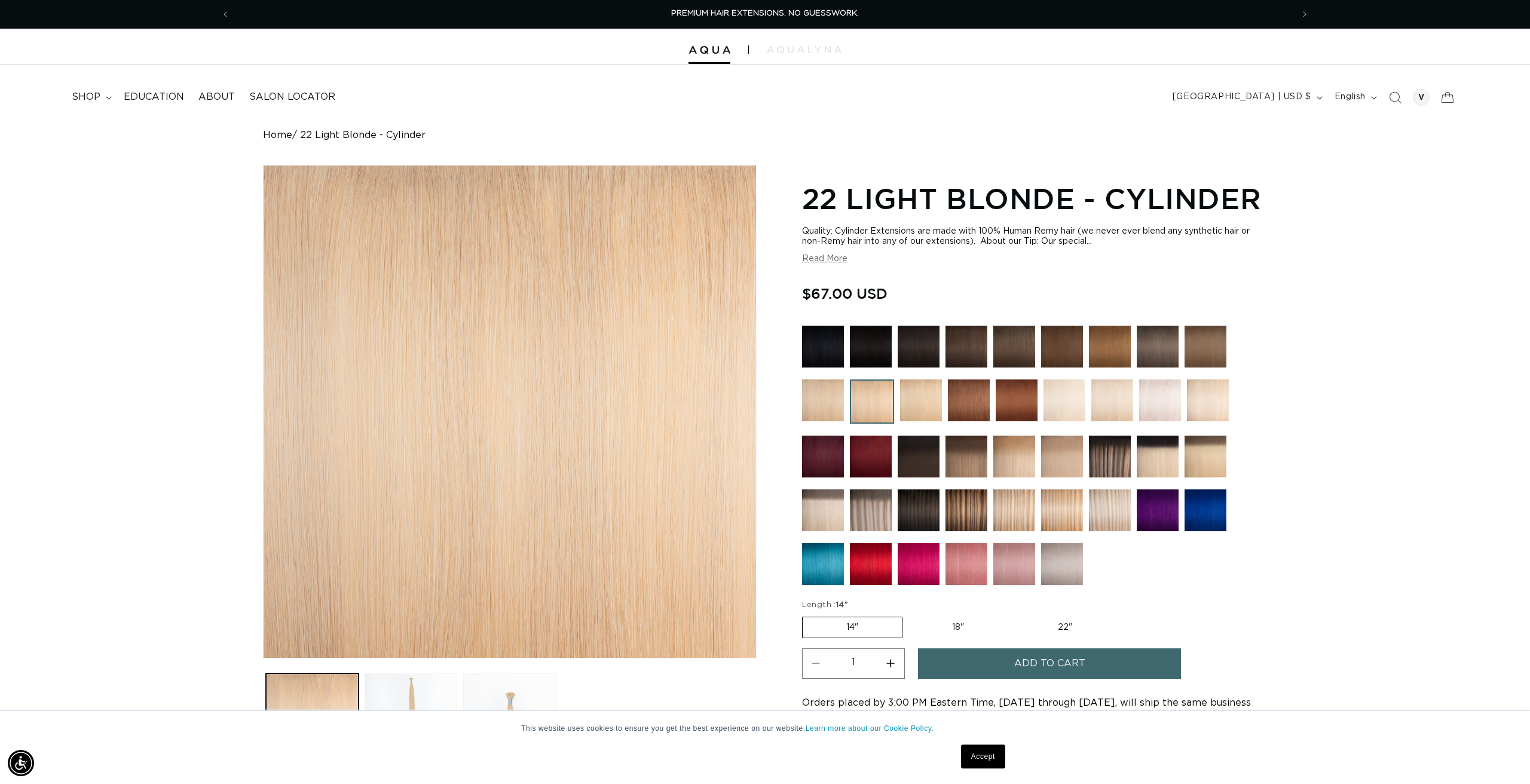
click at [820, 400] on img at bounding box center [823, 400] width 42 height 42
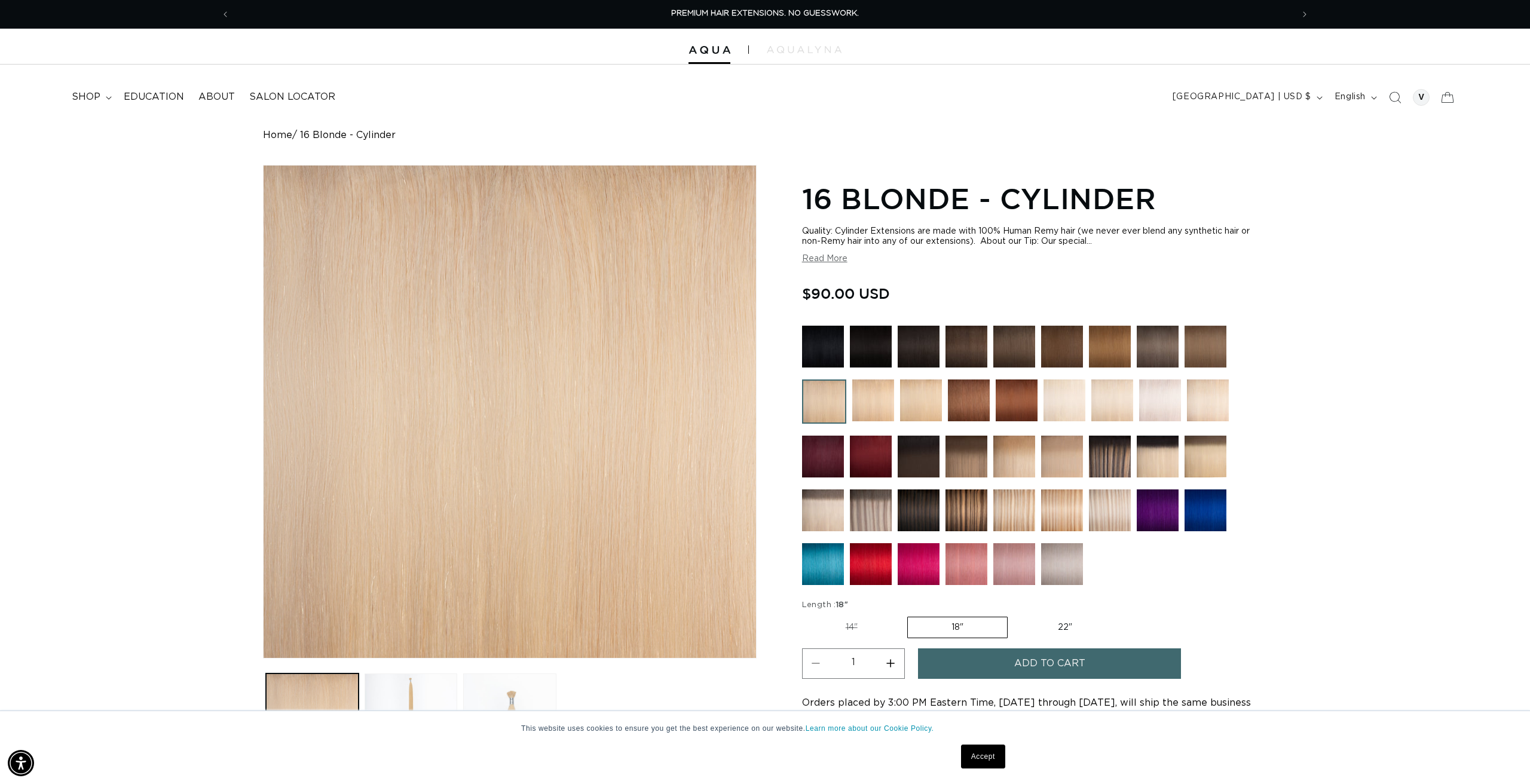
click at [1203, 396] on img at bounding box center [1208, 400] width 42 height 42
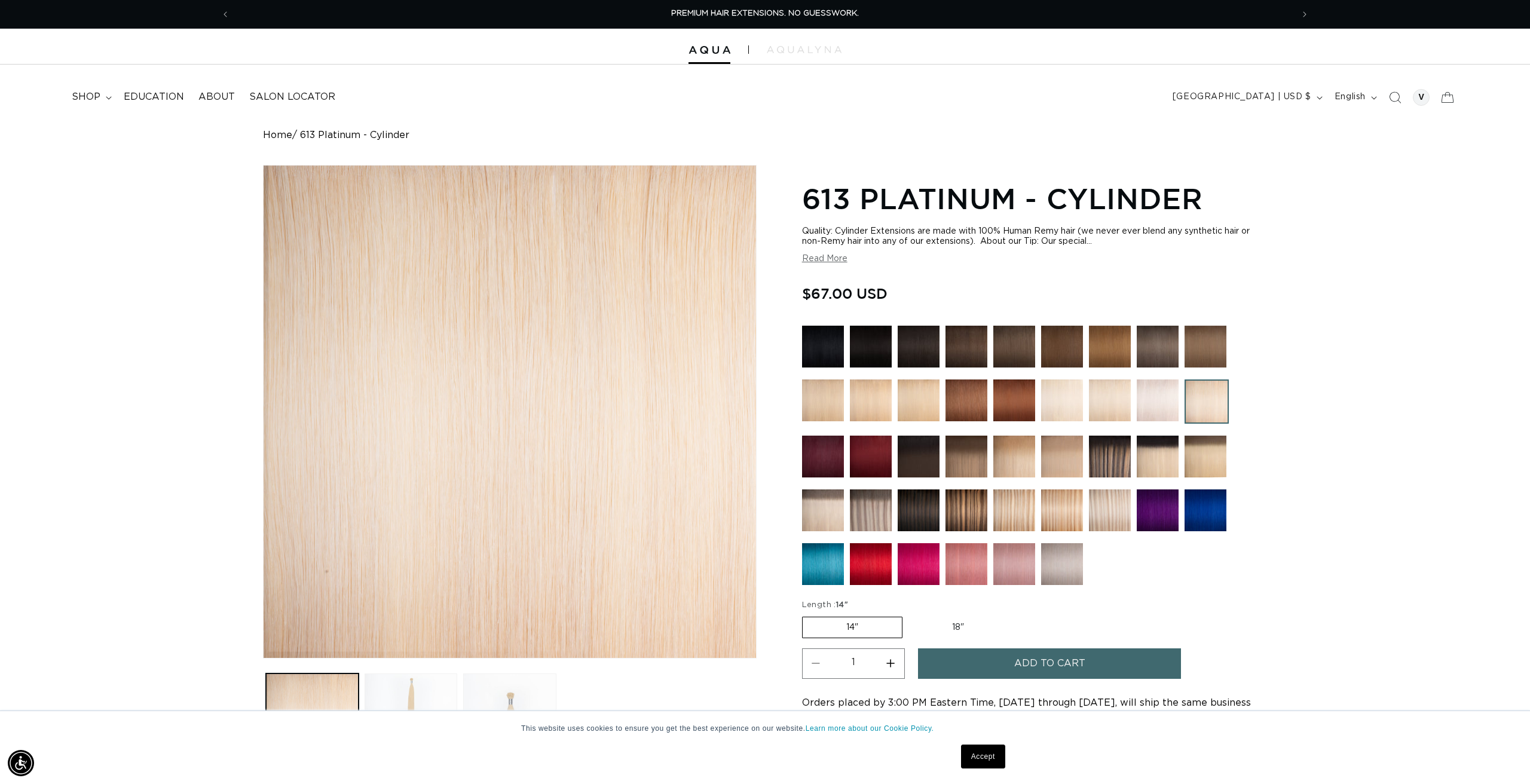
click at [1159, 459] on img at bounding box center [1158, 456] width 42 height 42
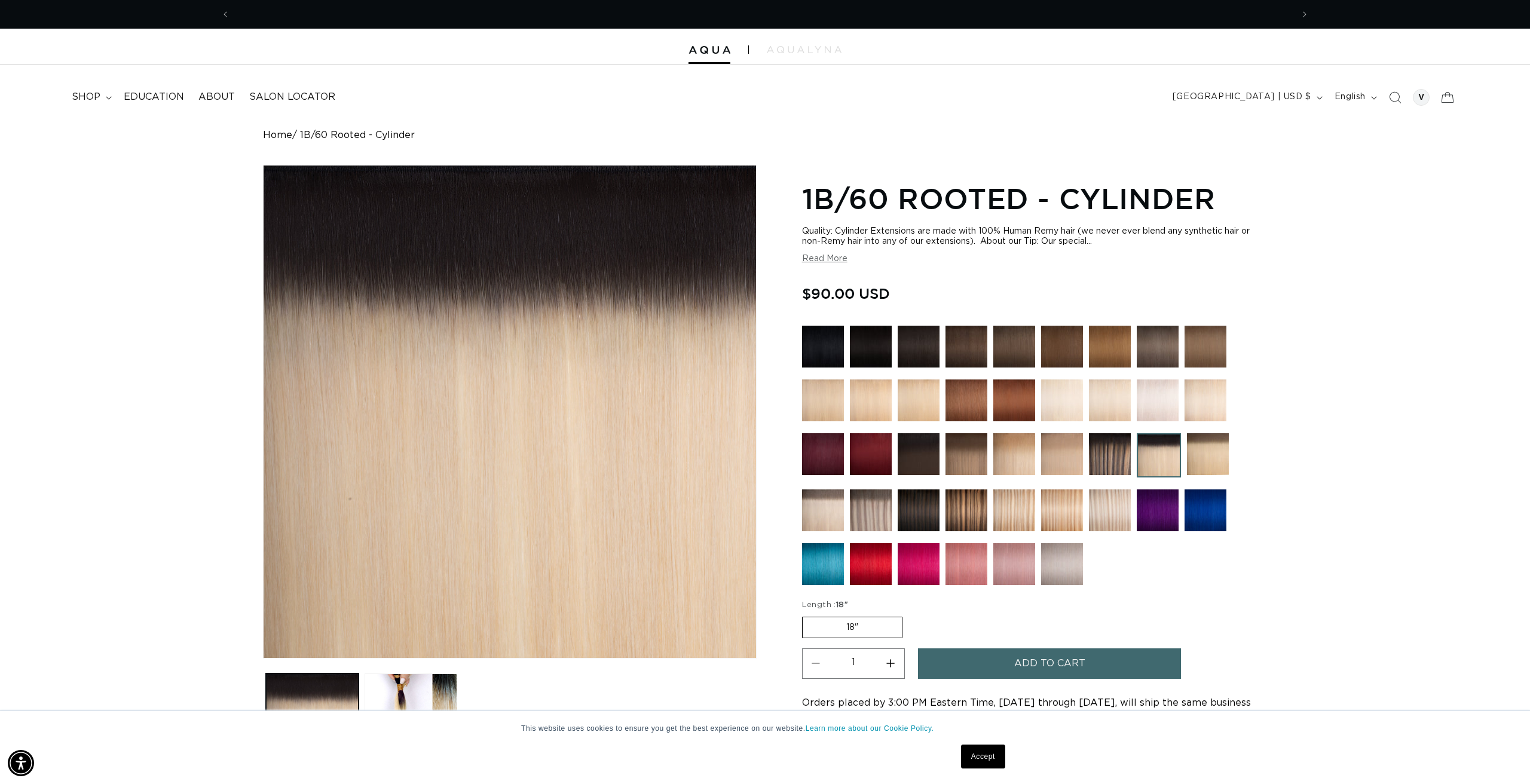
scroll to position [0, 2126]
click at [815, 401] on img at bounding box center [823, 400] width 42 height 42
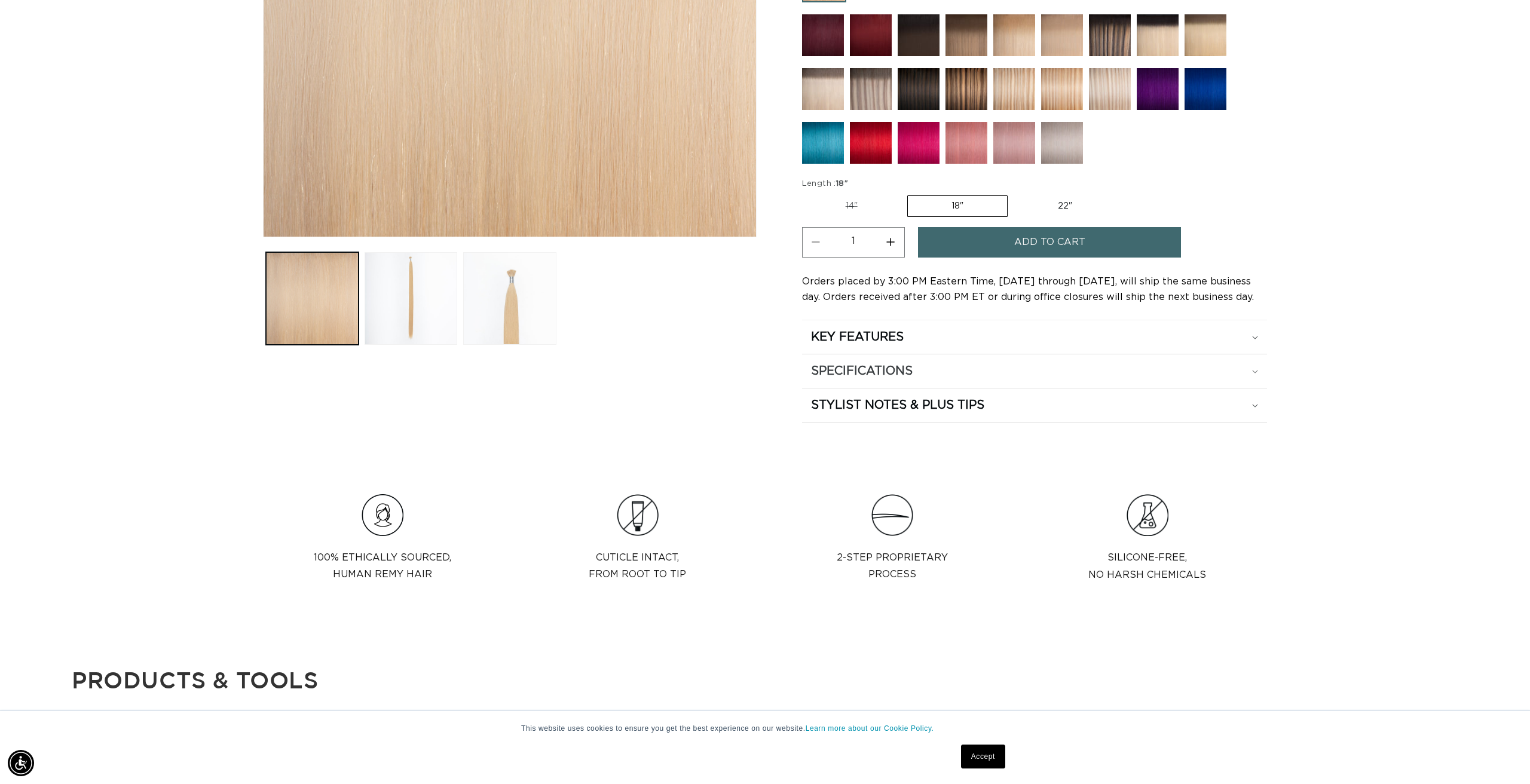
click at [873, 364] on h2 "SPECIFICATIONS" at bounding box center [862, 371] width 102 height 16
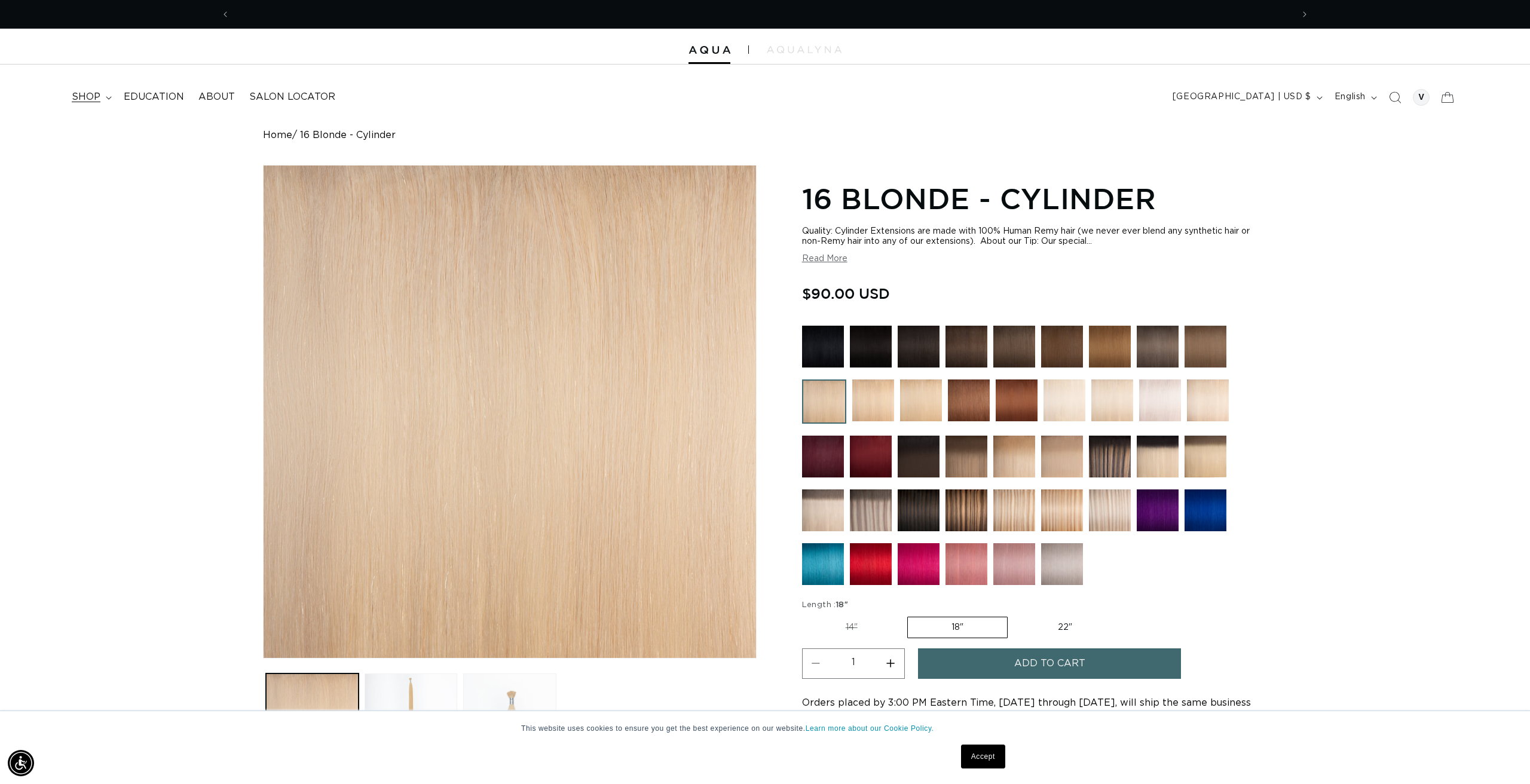
scroll to position [0, 2126]
click at [87, 94] on span "shop" at bounding box center [85, 97] width 29 height 12
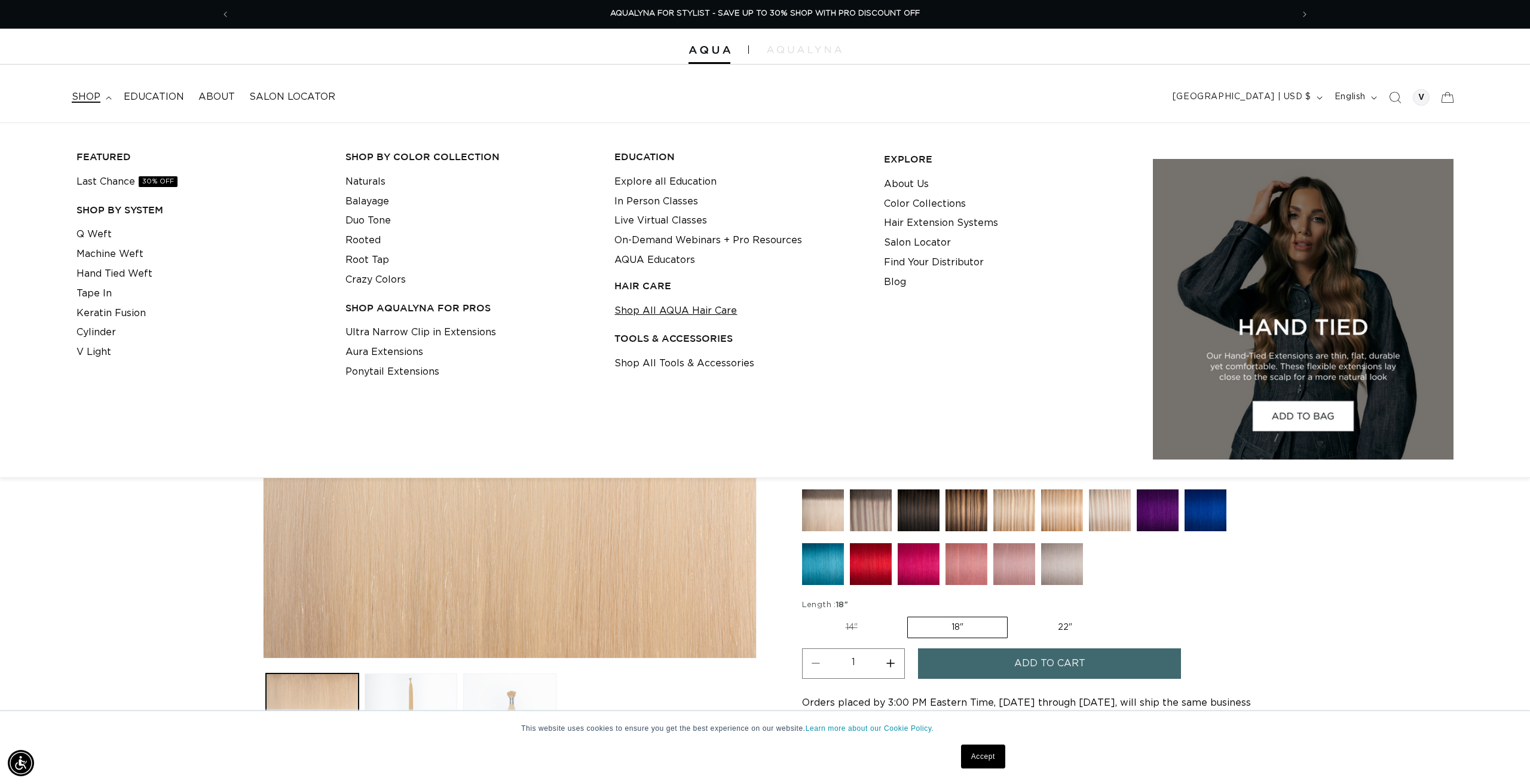
click at [676, 302] on link "Shop All AQUA Hair Care" at bounding box center [675, 311] width 122 height 20
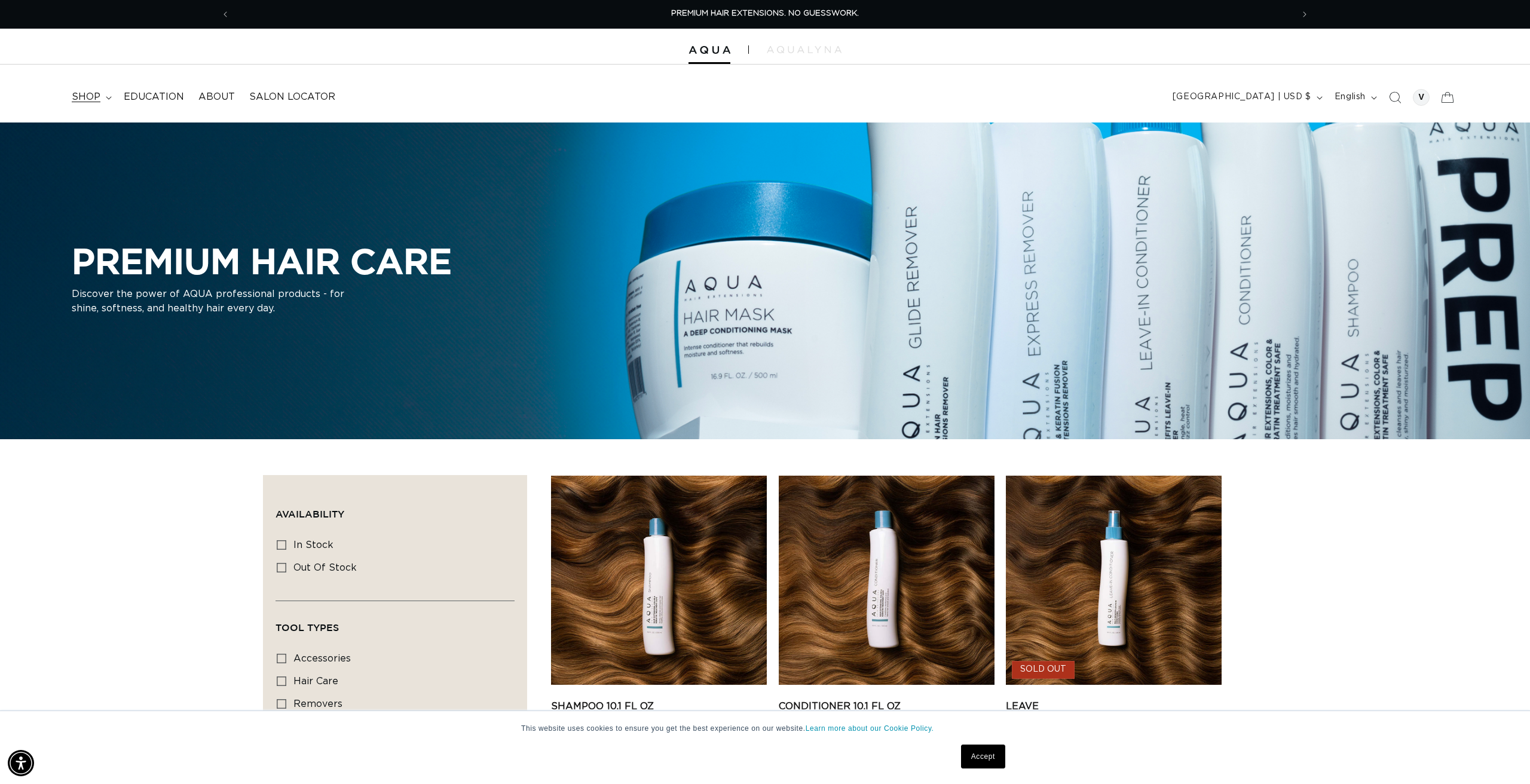
click at [85, 94] on span "shop" at bounding box center [85, 97] width 29 height 12
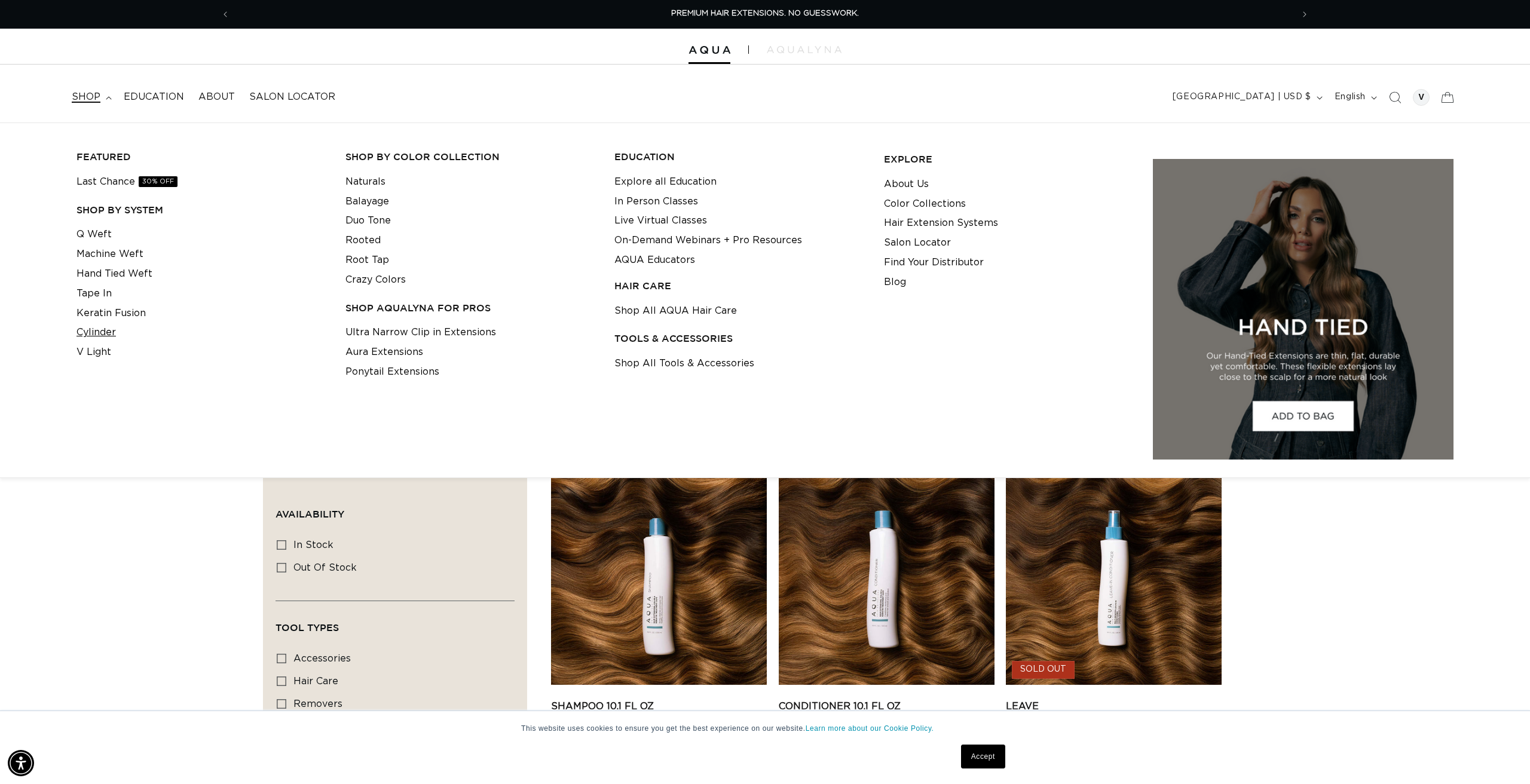
click at [107, 323] on link "Cylinder" at bounding box center [96, 332] width 39 height 20
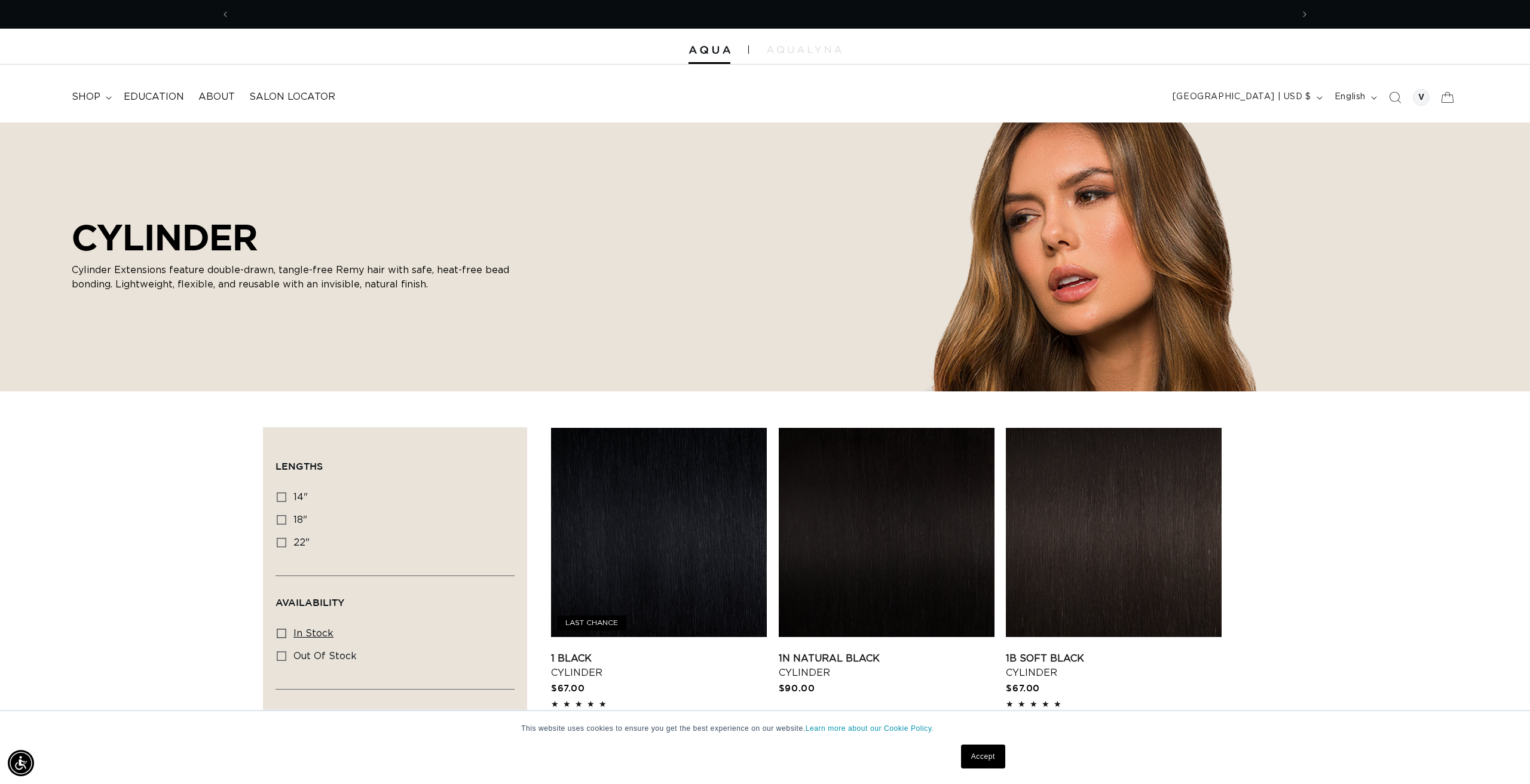
scroll to position [0, 2126]
click at [281, 634] on icon at bounding box center [282, 634] width 10 height 10
click at [281, 634] on input "In stock In stock (42 products)" at bounding box center [282, 634] width 10 height 10
checkbox input "true"
click at [280, 495] on icon at bounding box center [282, 497] width 10 height 10
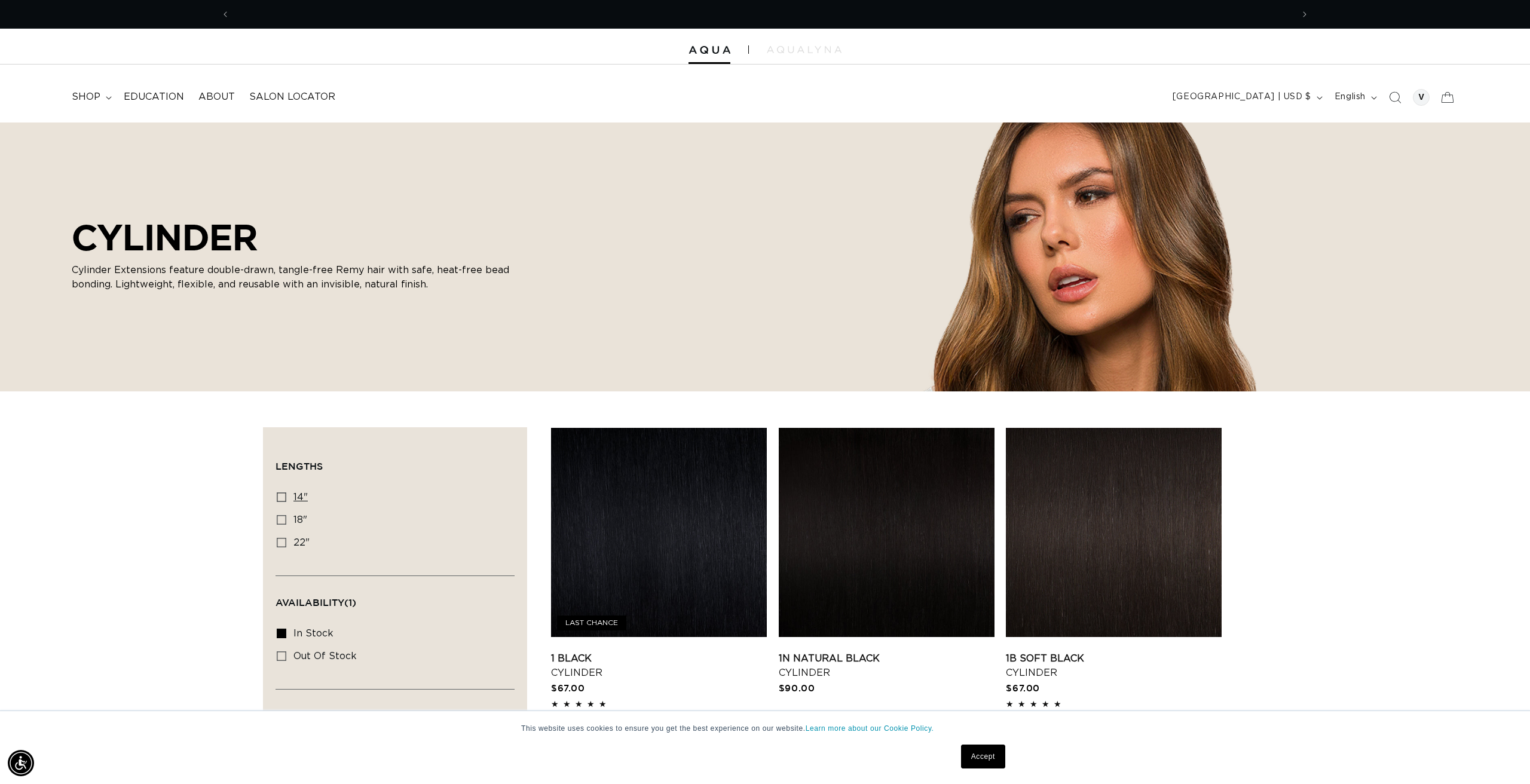
click at [280, 495] on input "14" 14" (17 products)" at bounding box center [282, 497] width 10 height 10
checkbox input "true"
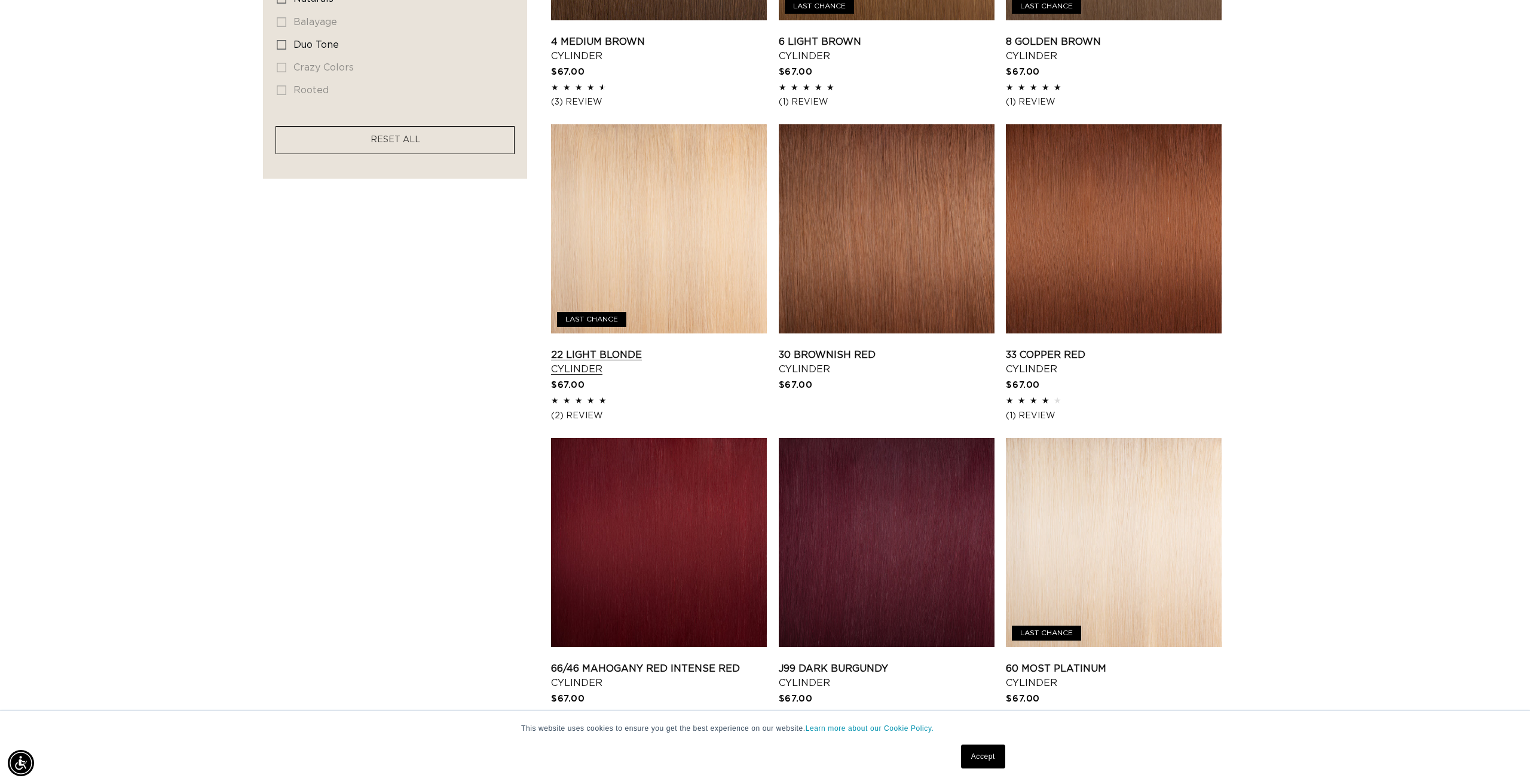
scroll to position [0, 1063]
click at [655, 348] on link "22 Light Blonde Cylinder" at bounding box center [659, 362] width 216 height 29
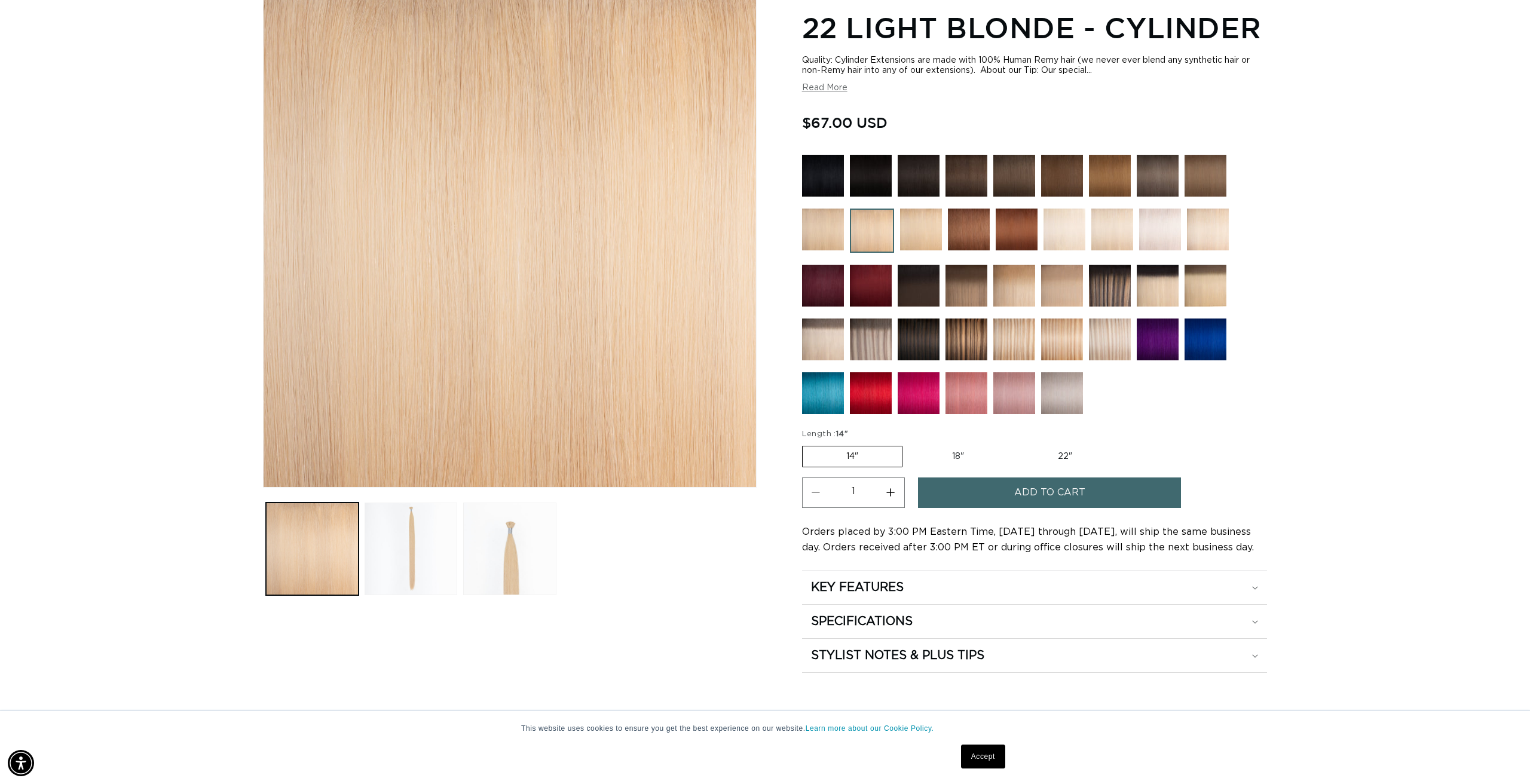
scroll to position [173, 1]
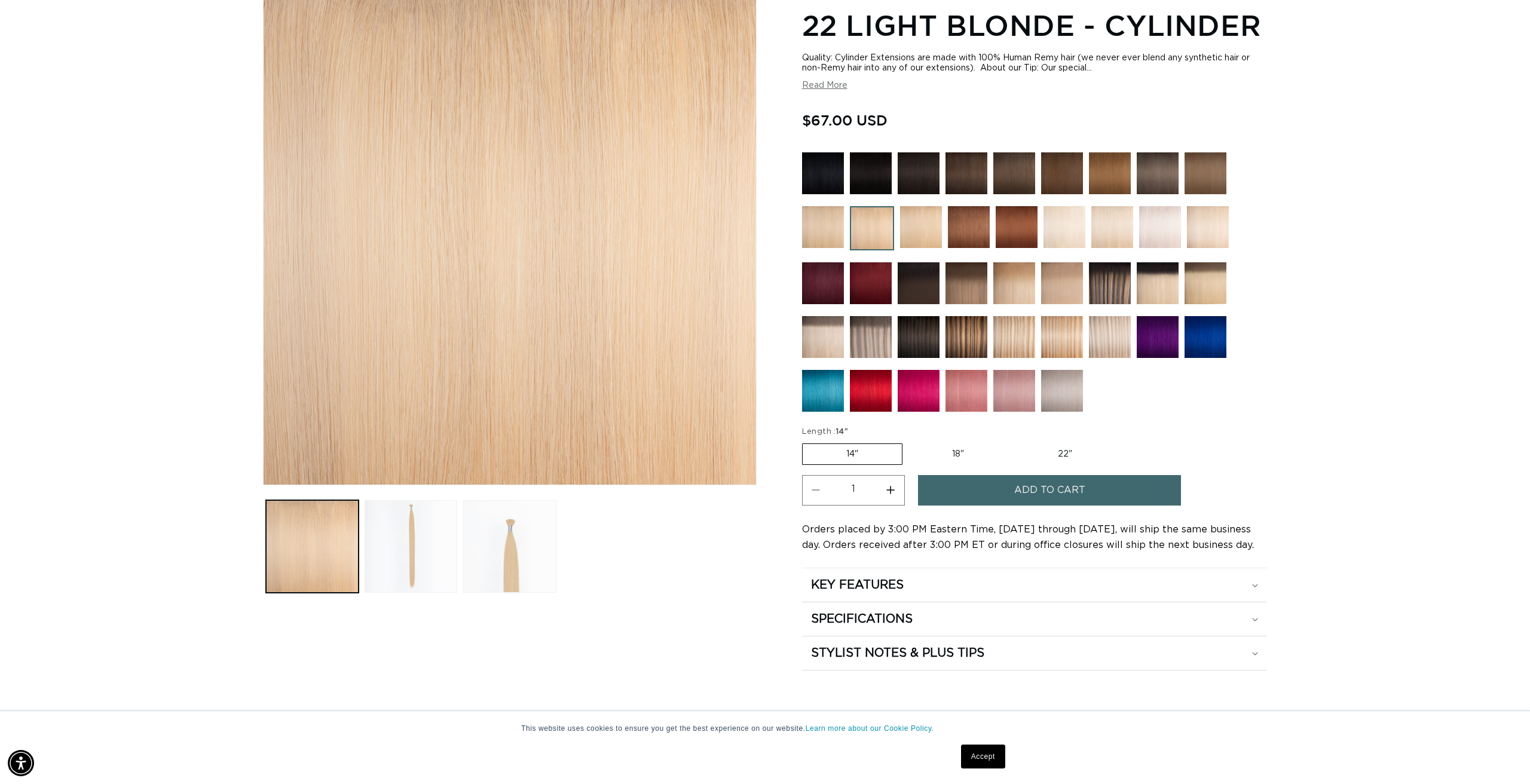
click at [823, 233] on img at bounding box center [823, 227] width 42 height 42
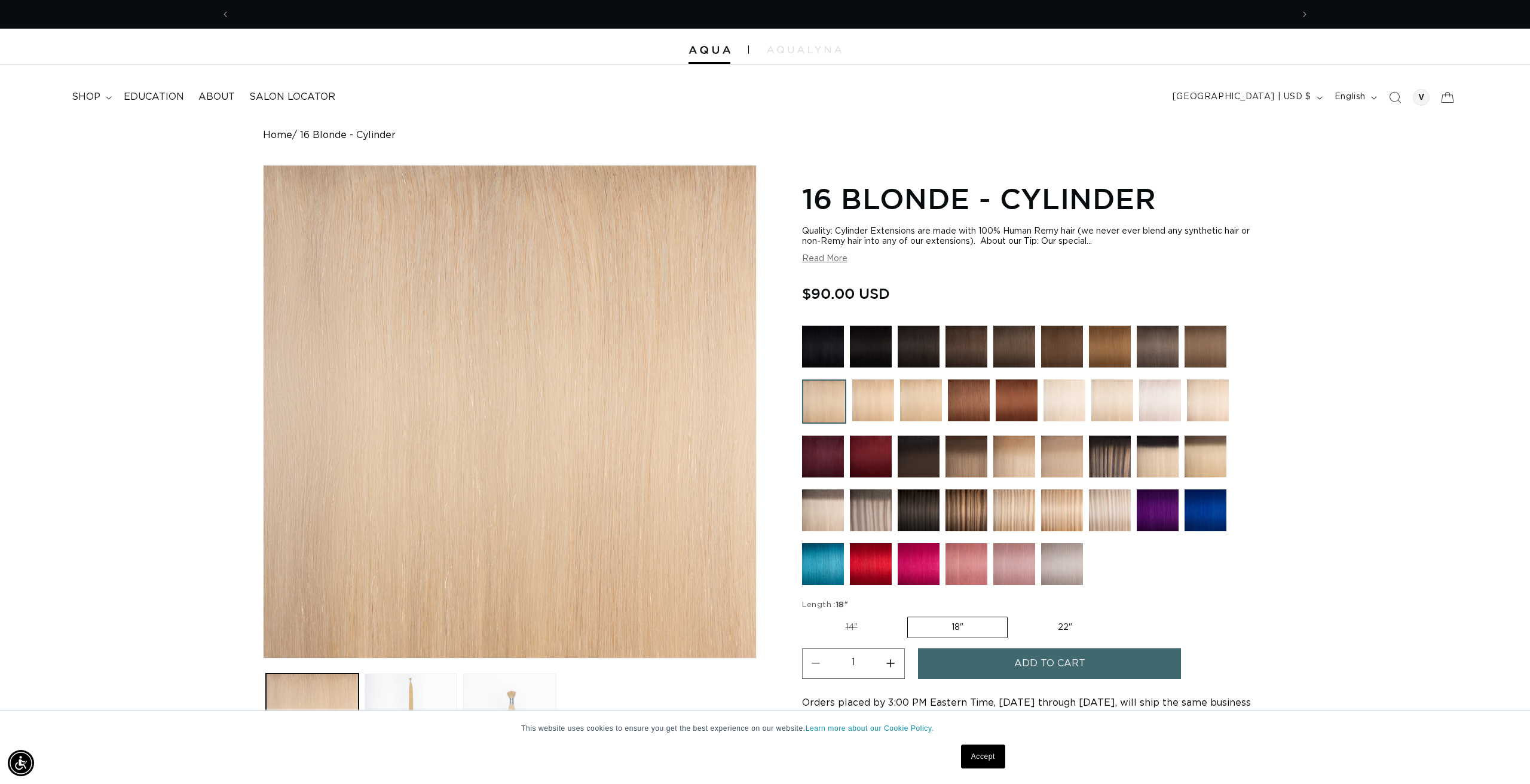
scroll to position [0, 1063]
click at [926, 402] on img at bounding box center [921, 400] width 42 height 42
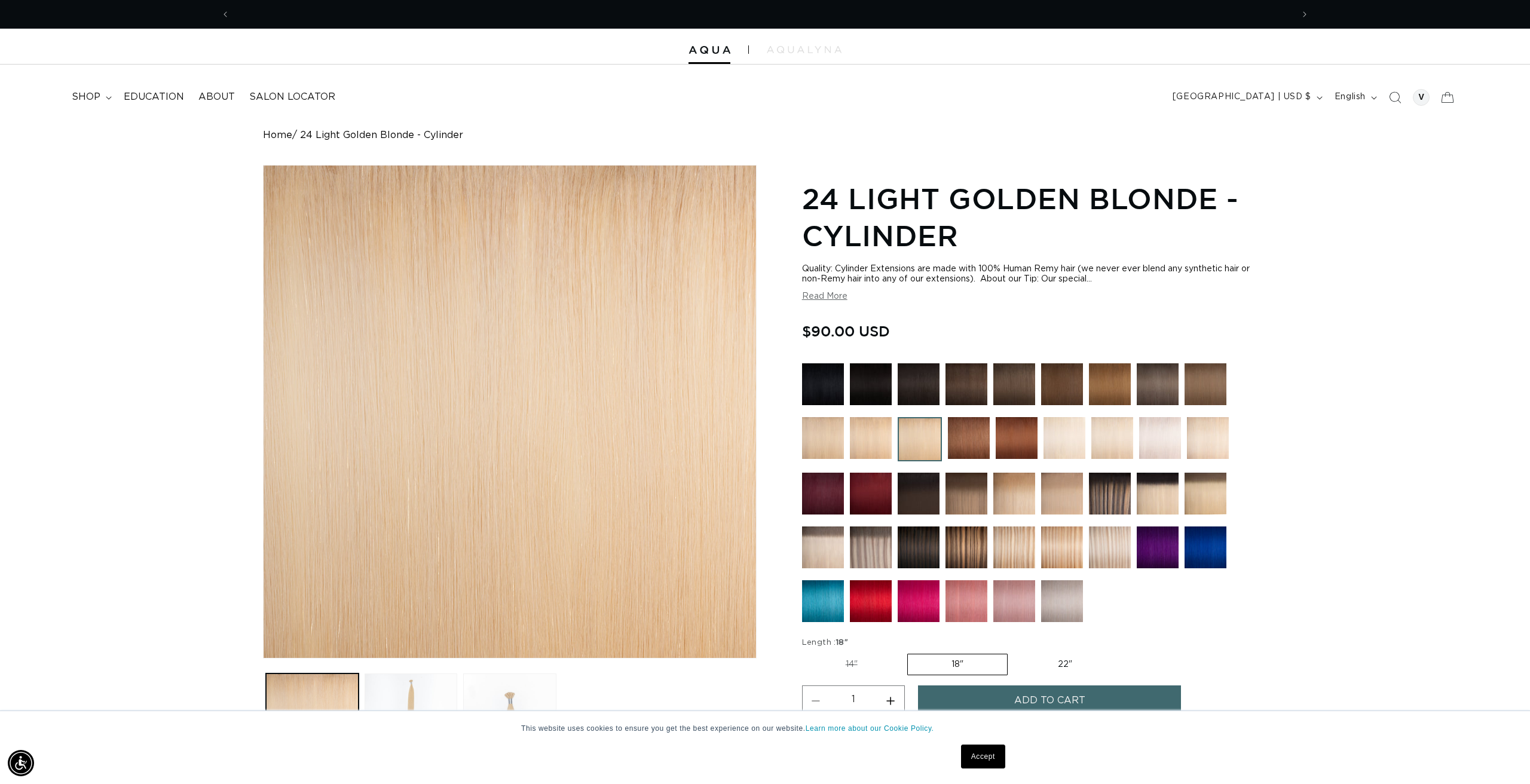
scroll to position [0, 2126]
click at [1113, 438] on img at bounding box center [1112, 438] width 42 height 42
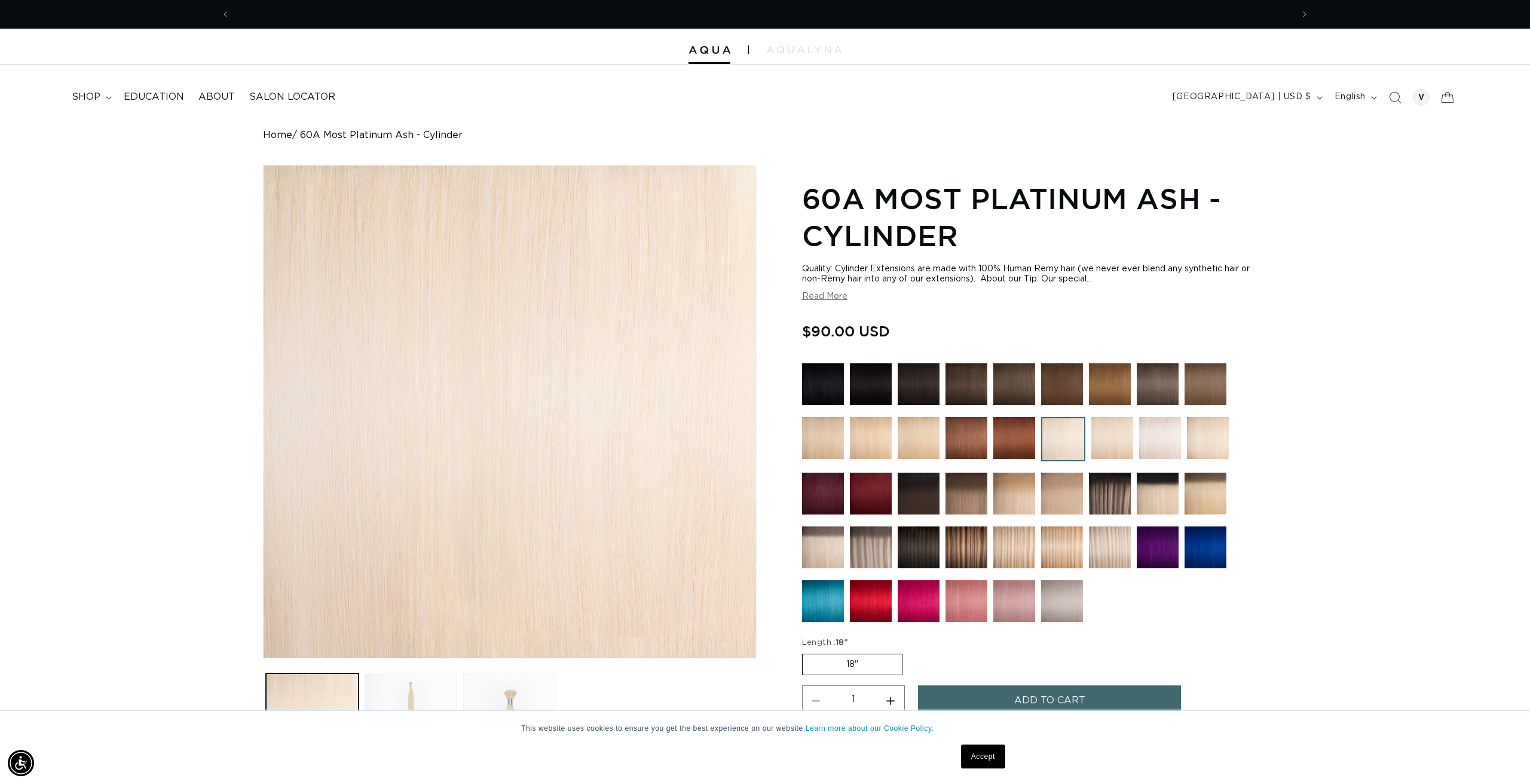
scroll to position [0, 1063]
click at [824, 437] on img at bounding box center [823, 438] width 42 height 42
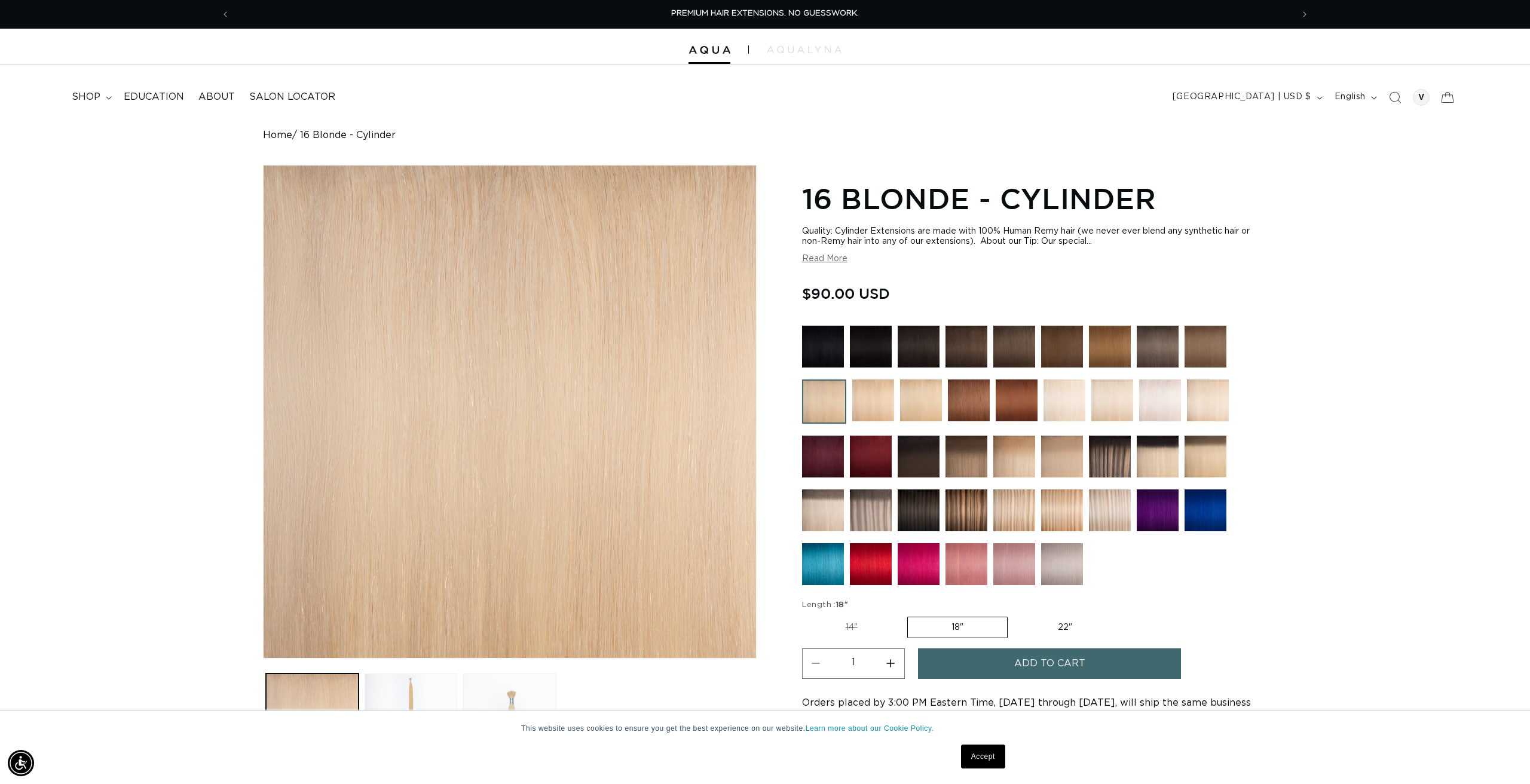
click at [820, 256] on button "Read More" at bounding box center [825, 259] width 45 height 10
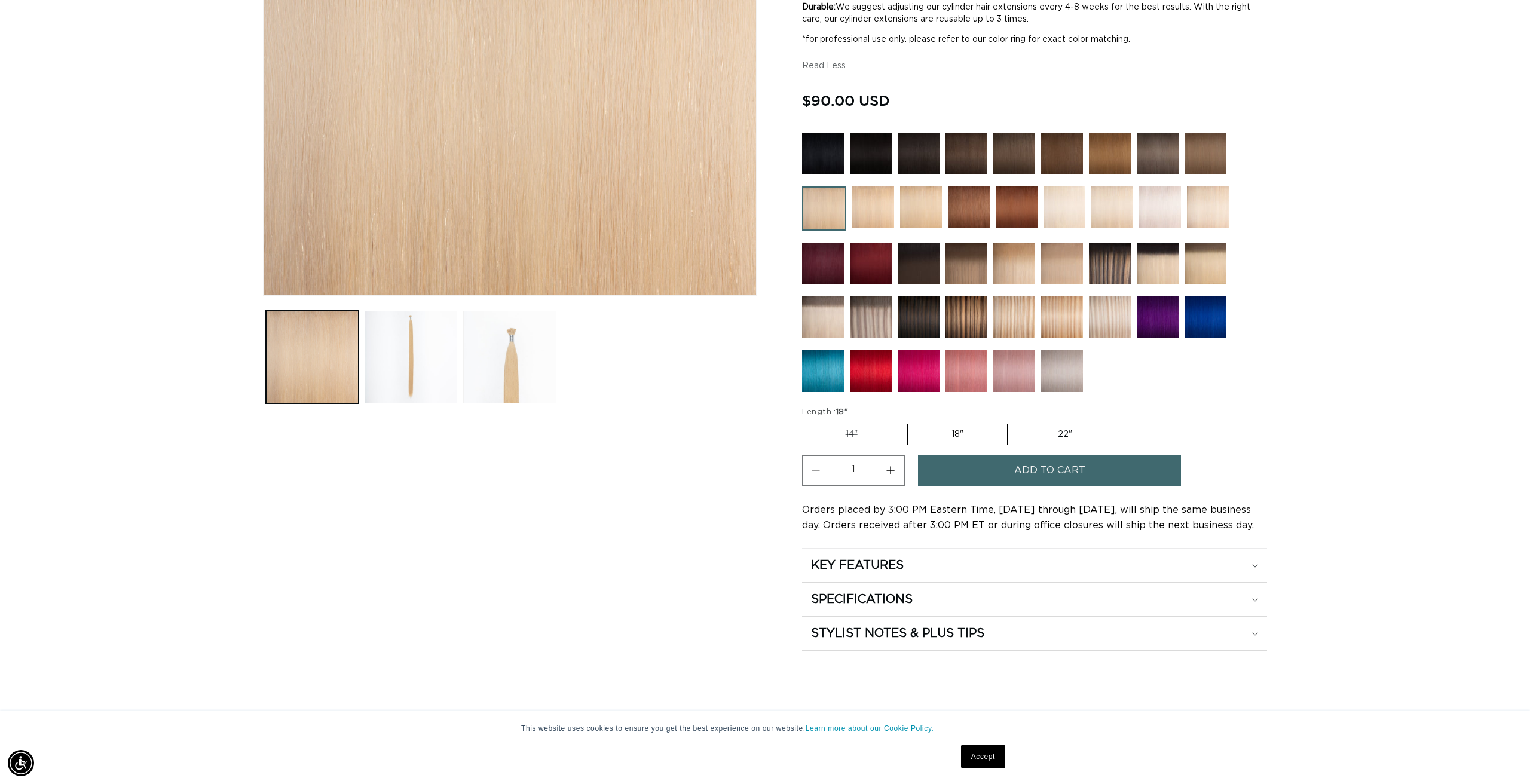
scroll to position [0, 2126]
click at [977, 753] on link "Accept" at bounding box center [984, 756] width 44 height 24
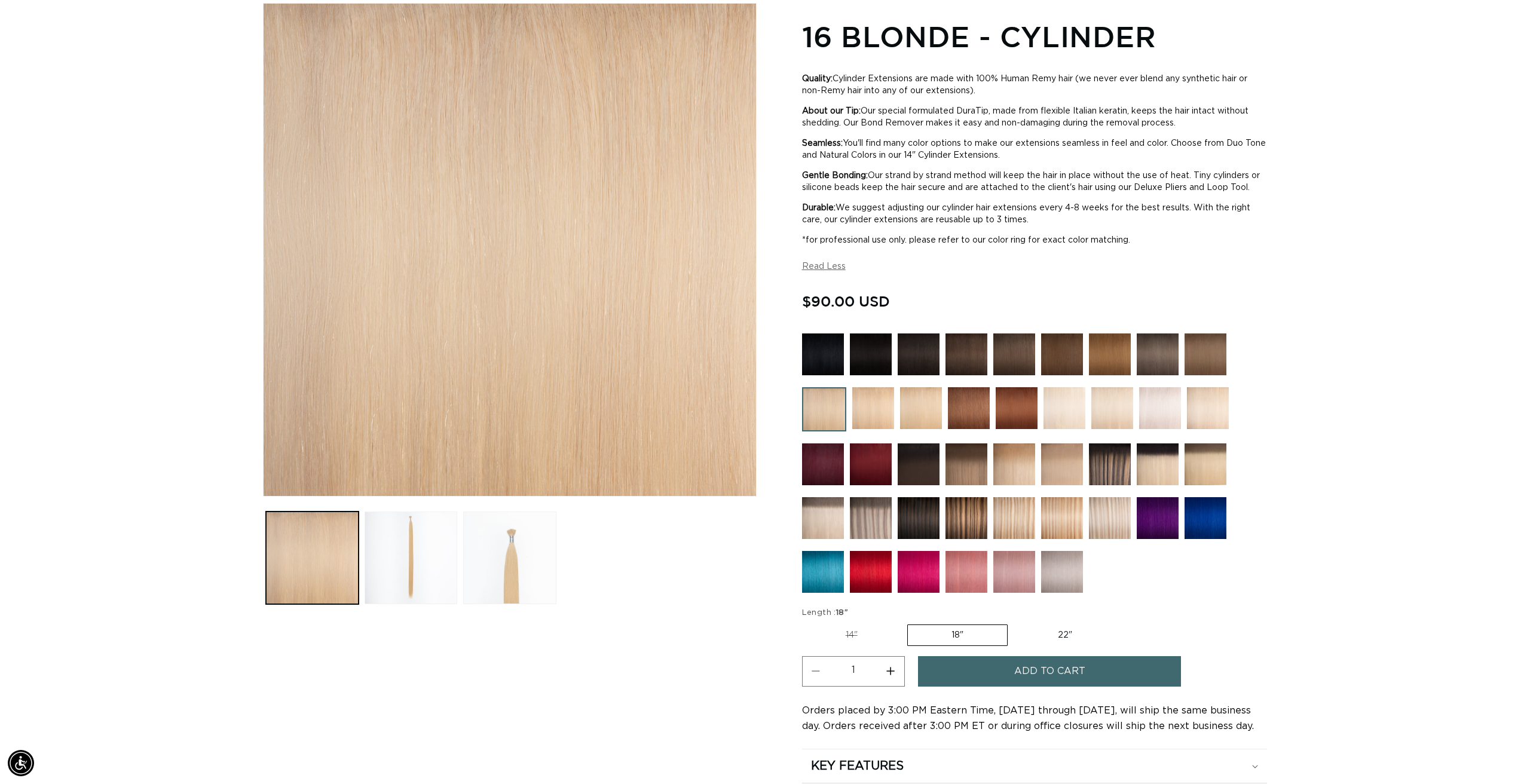
scroll to position [0, 1063]
click at [816, 272] on button "Read Less" at bounding box center [824, 267] width 44 height 10
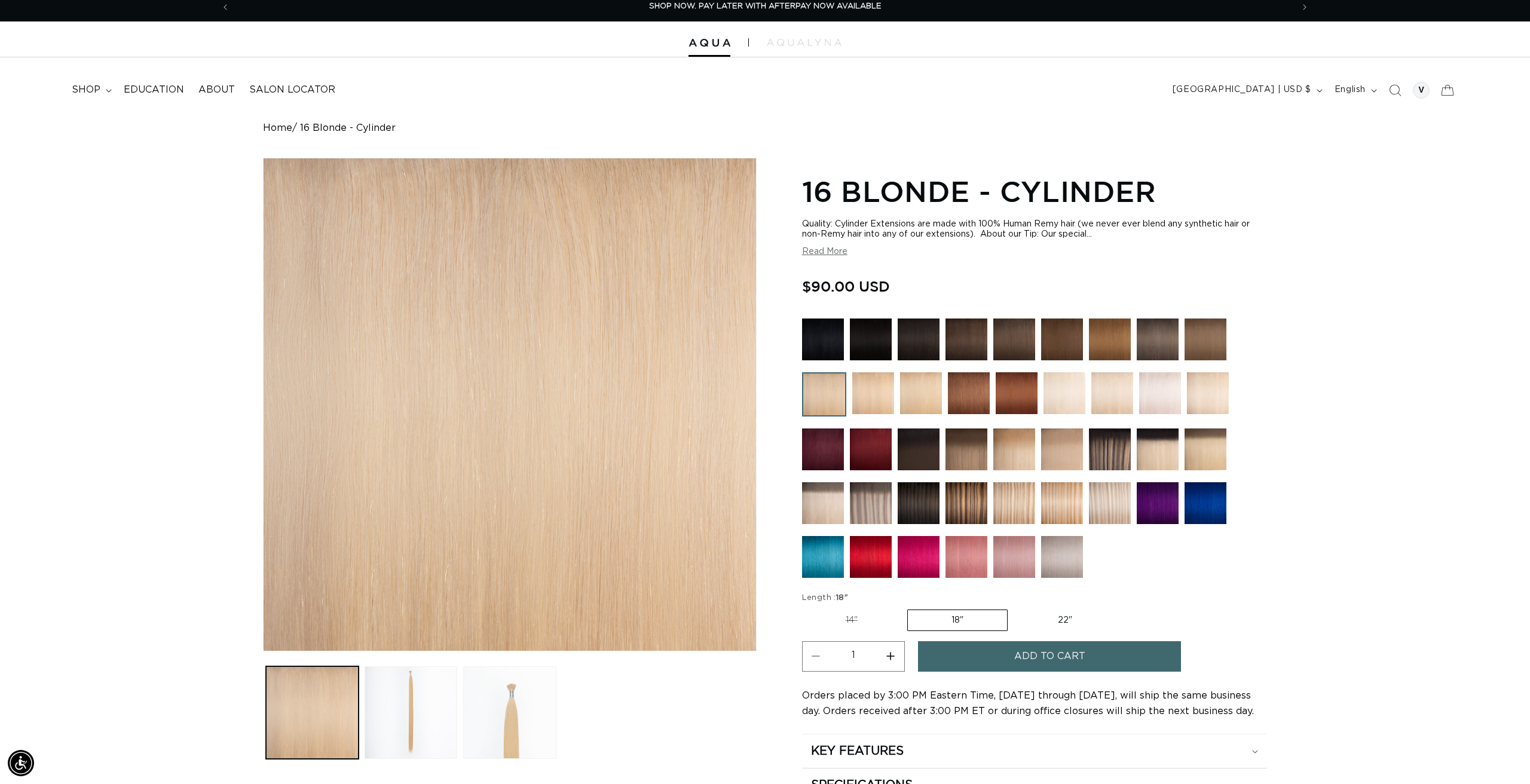
click at [1206, 337] on img at bounding box center [1206, 339] width 42 height 42
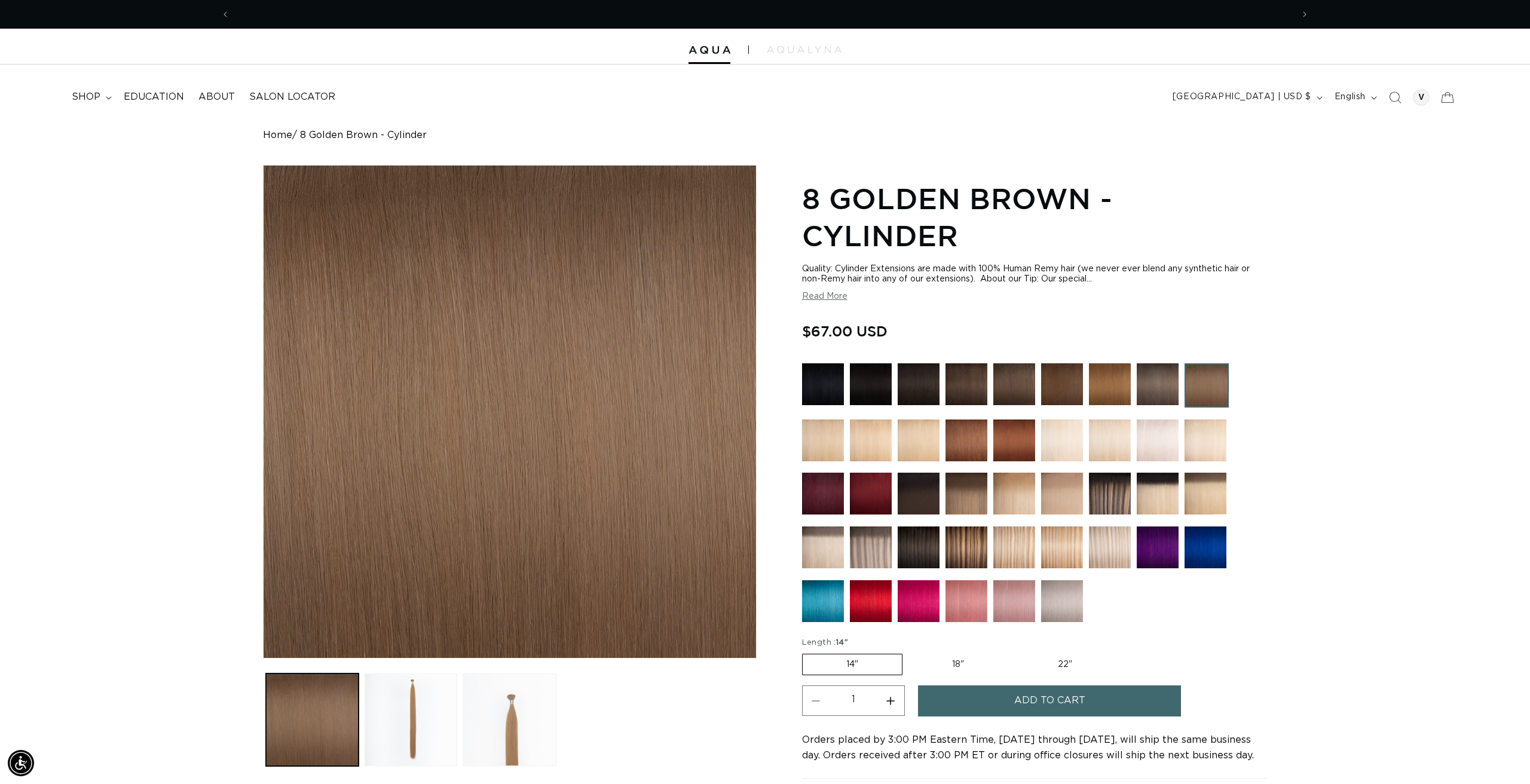
scroll to position [0, 1063]
click at [823, 440] on img at bounding box center [823, 440] width 42 height 42
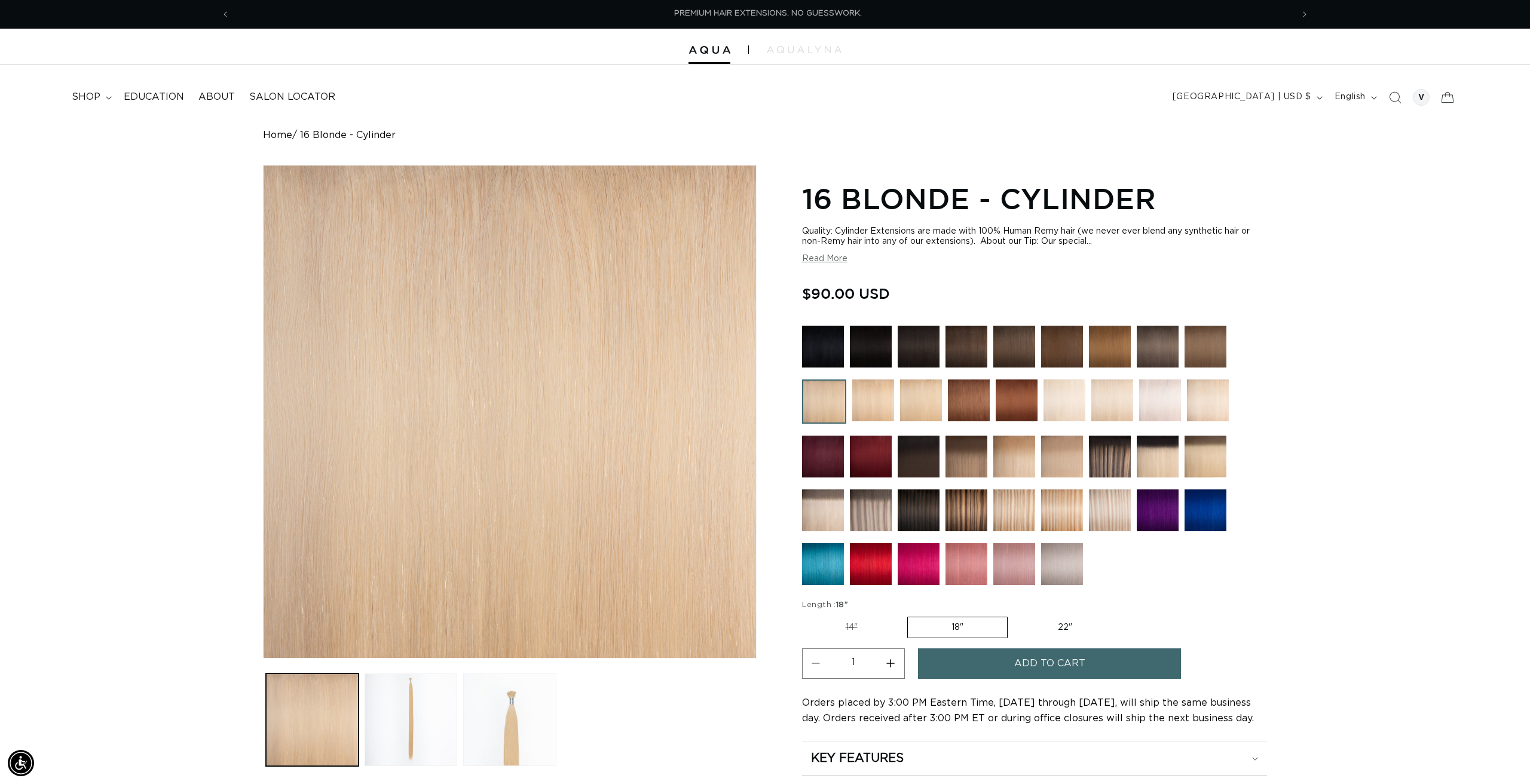
scroll to position [0, 1063]
click at [875, 395] on img at bounding box center [873, 400] width 42 height 42
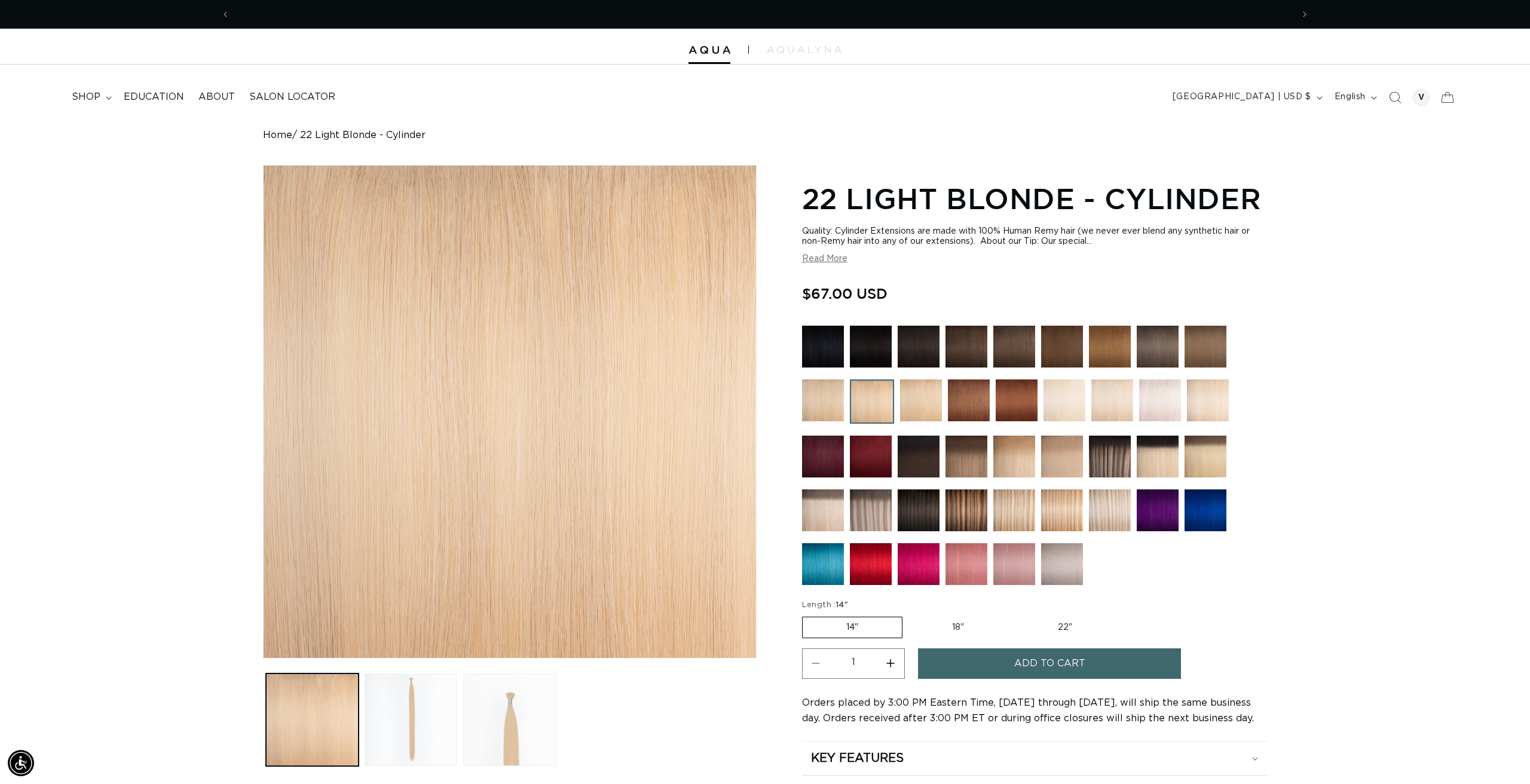
scroll to position [0, 2126]
click at [829, 400] on img at bounding box center [823, 400] width 42 height 42
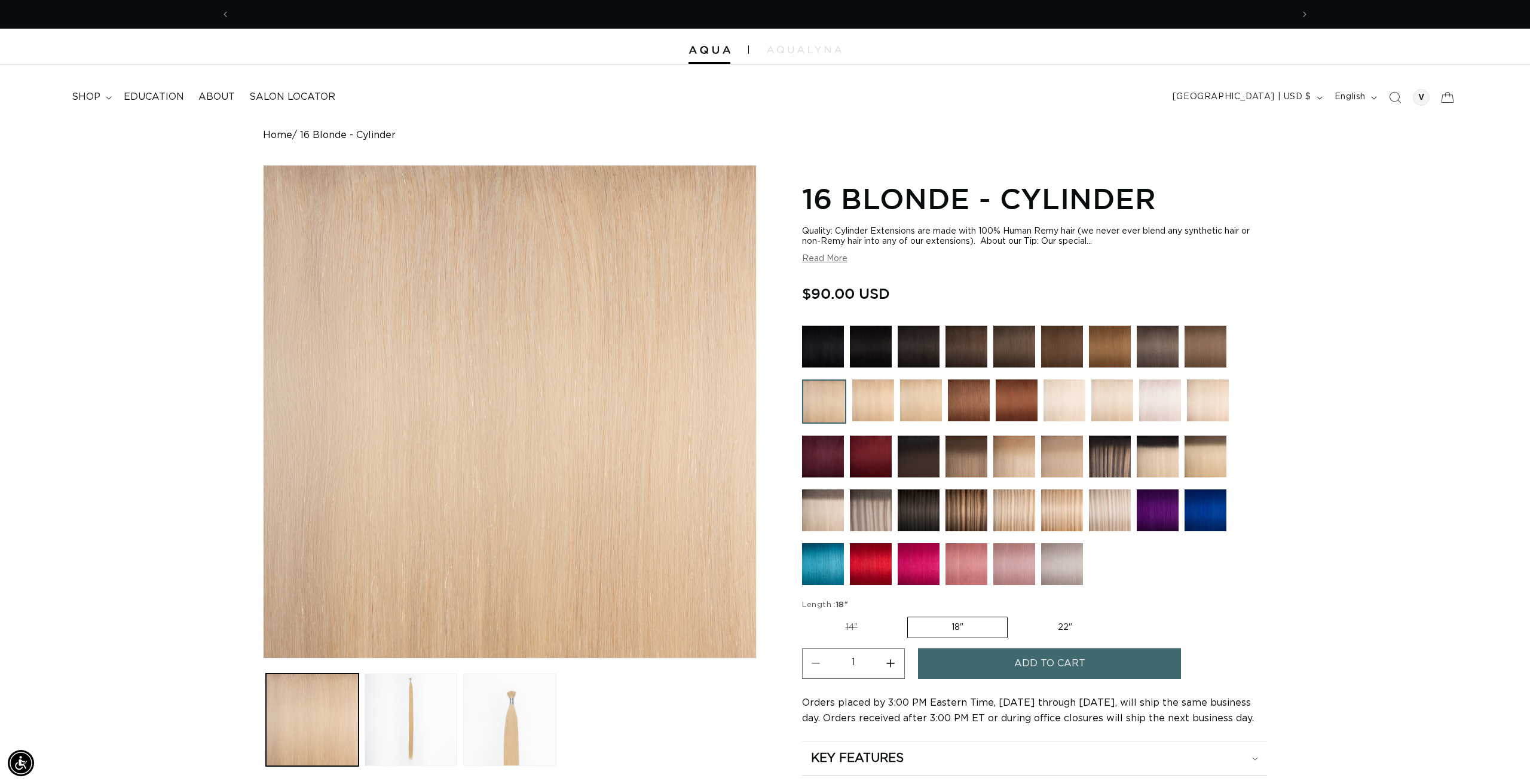
scroll to position [0, 2126]
click at [924, 397] on img at bounding box center [921, 400] width 42 height 42
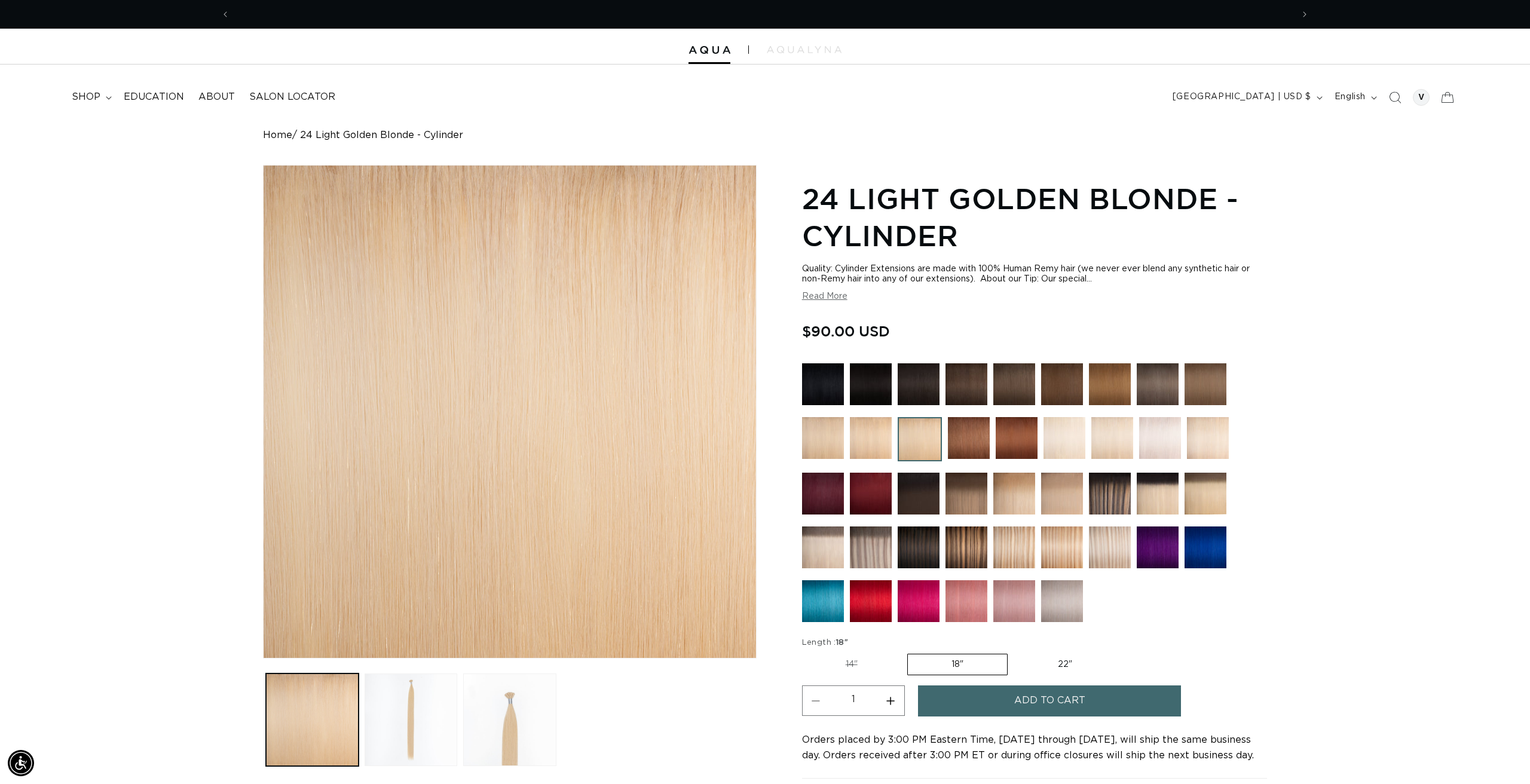
scroll to position [0, 1063]
click at [871, 436] on img at bounding box center [871, 438] width 42 height 42
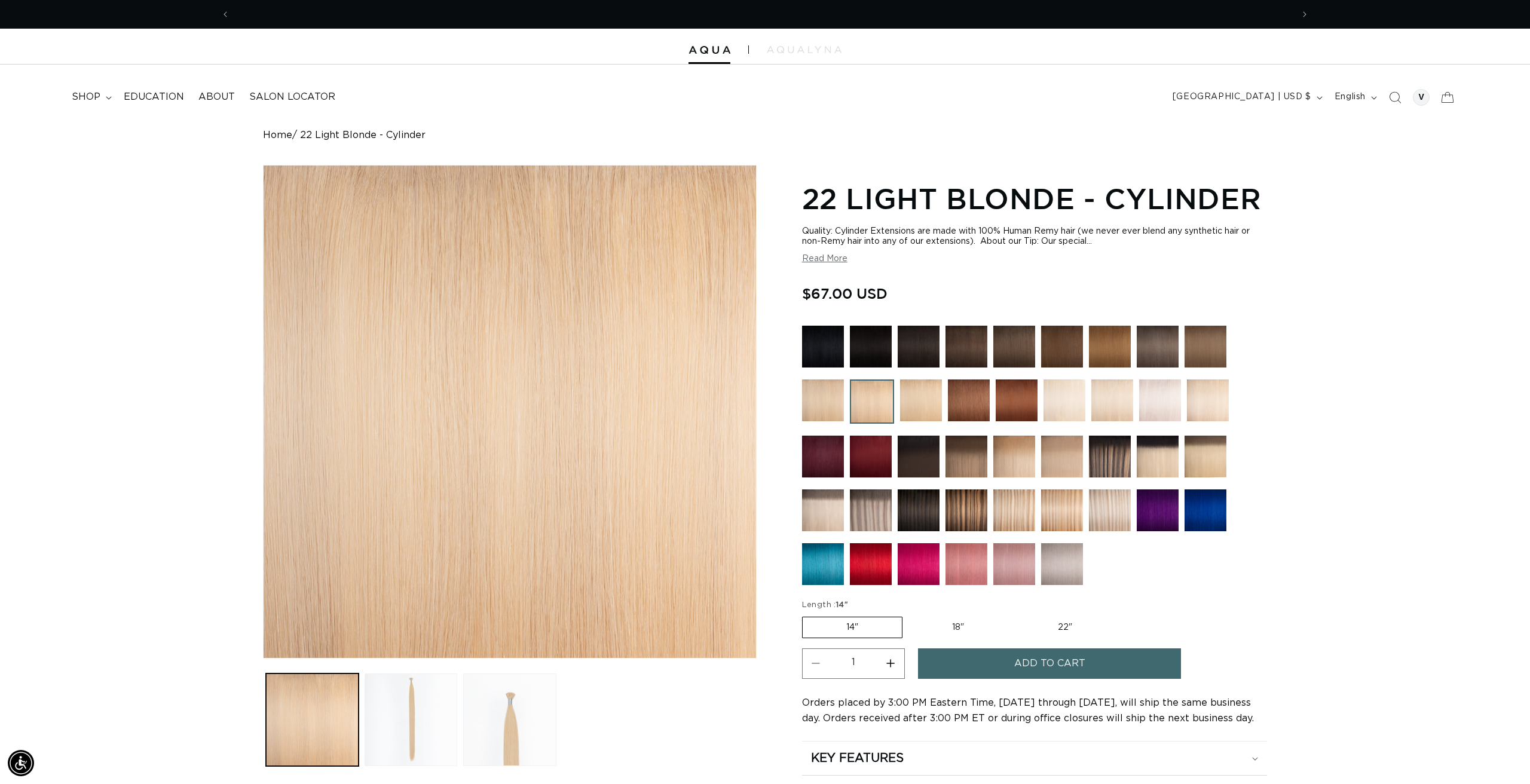
scroll to position [0, 1063]
